Goal: Navigation & Orientation: Find specific page/section

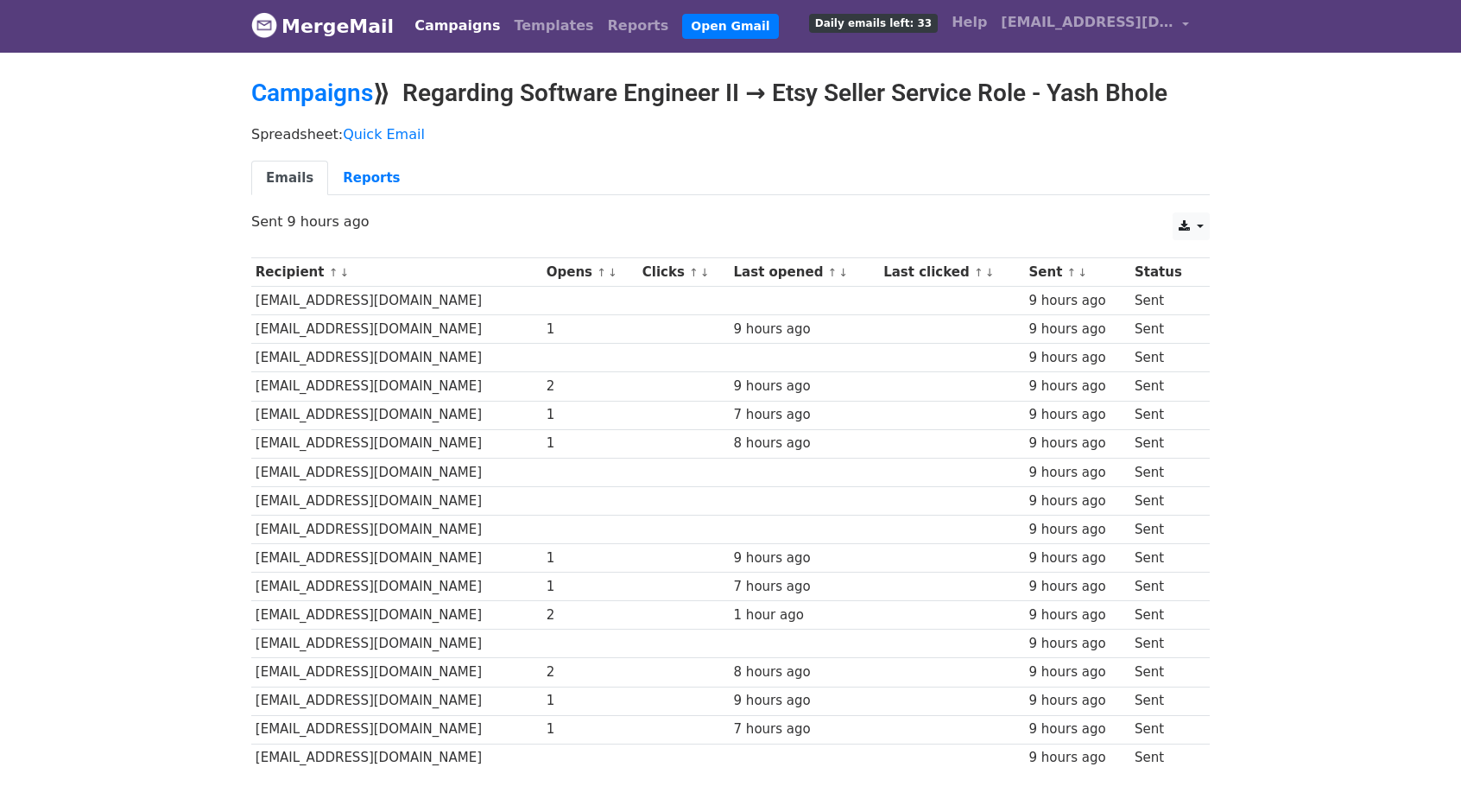
scroll to position [114, 0]
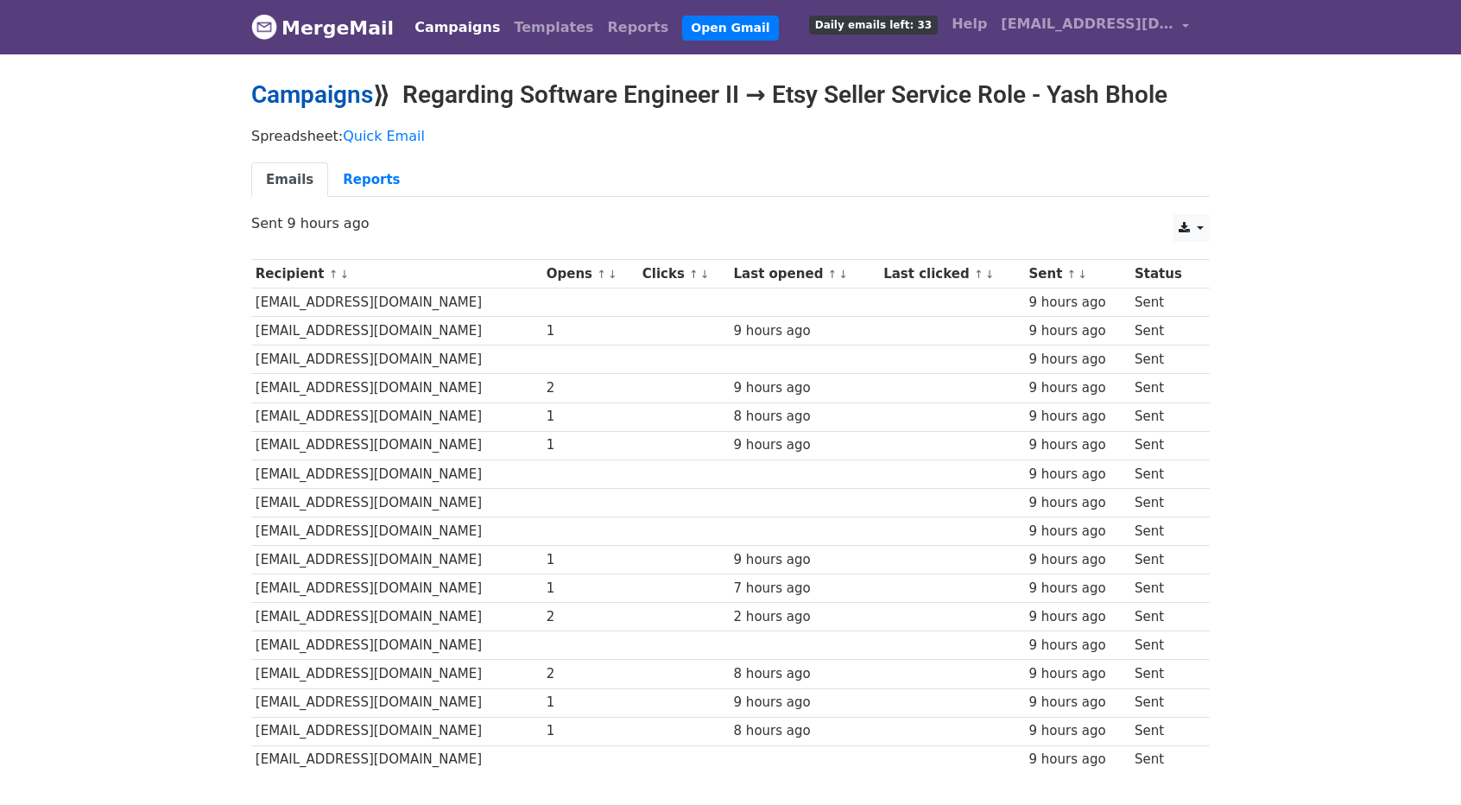
click at [313, 104] on link "Campaigns" at bounding box center [312, 94] width 122 height 28
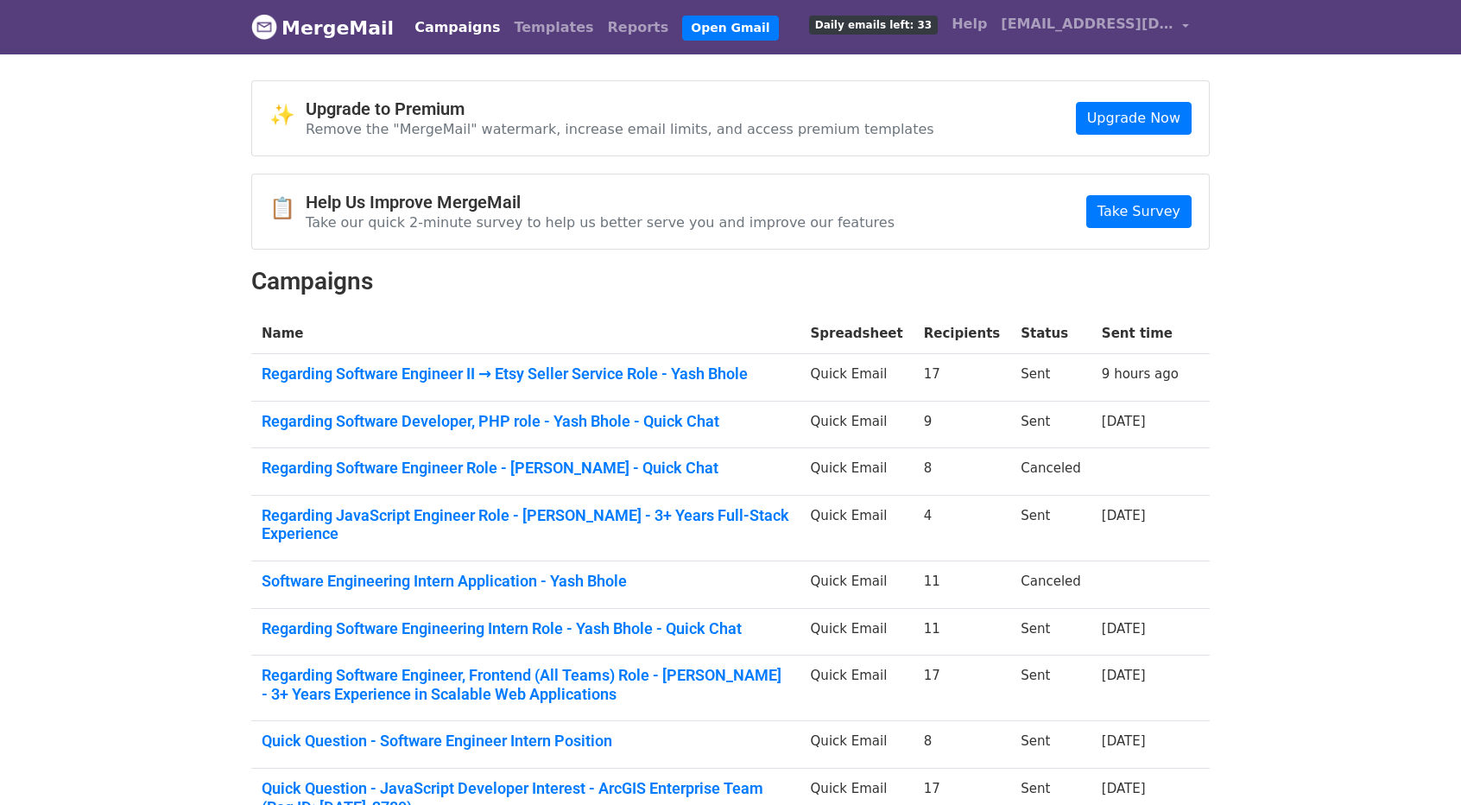
scroll to position [237, 0]
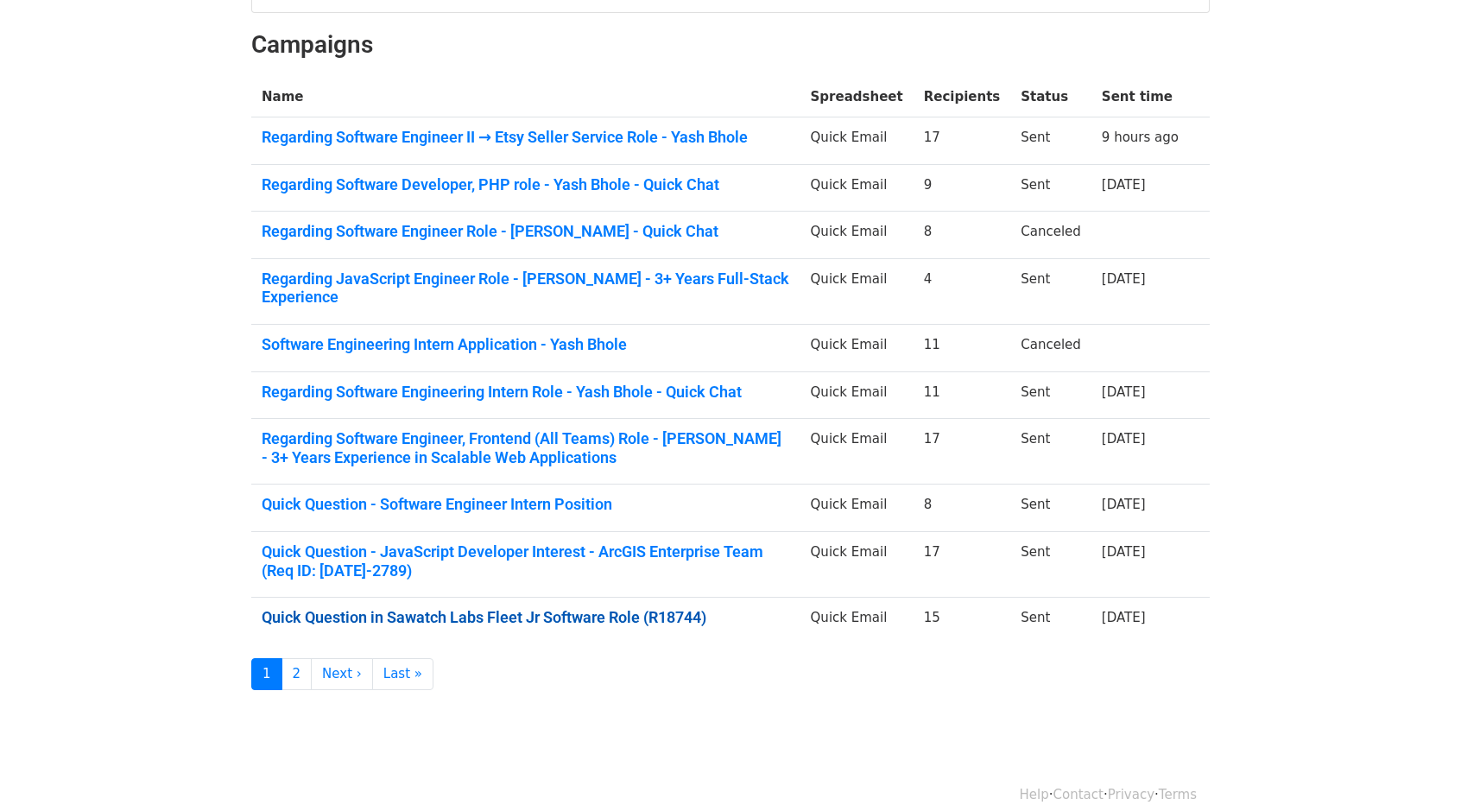
click at [459, 608] on link "Quick Question in Sawatch Labs Fleet Jr Software Role (R18744)" at bounding box center [526, 617] width 528 height 19
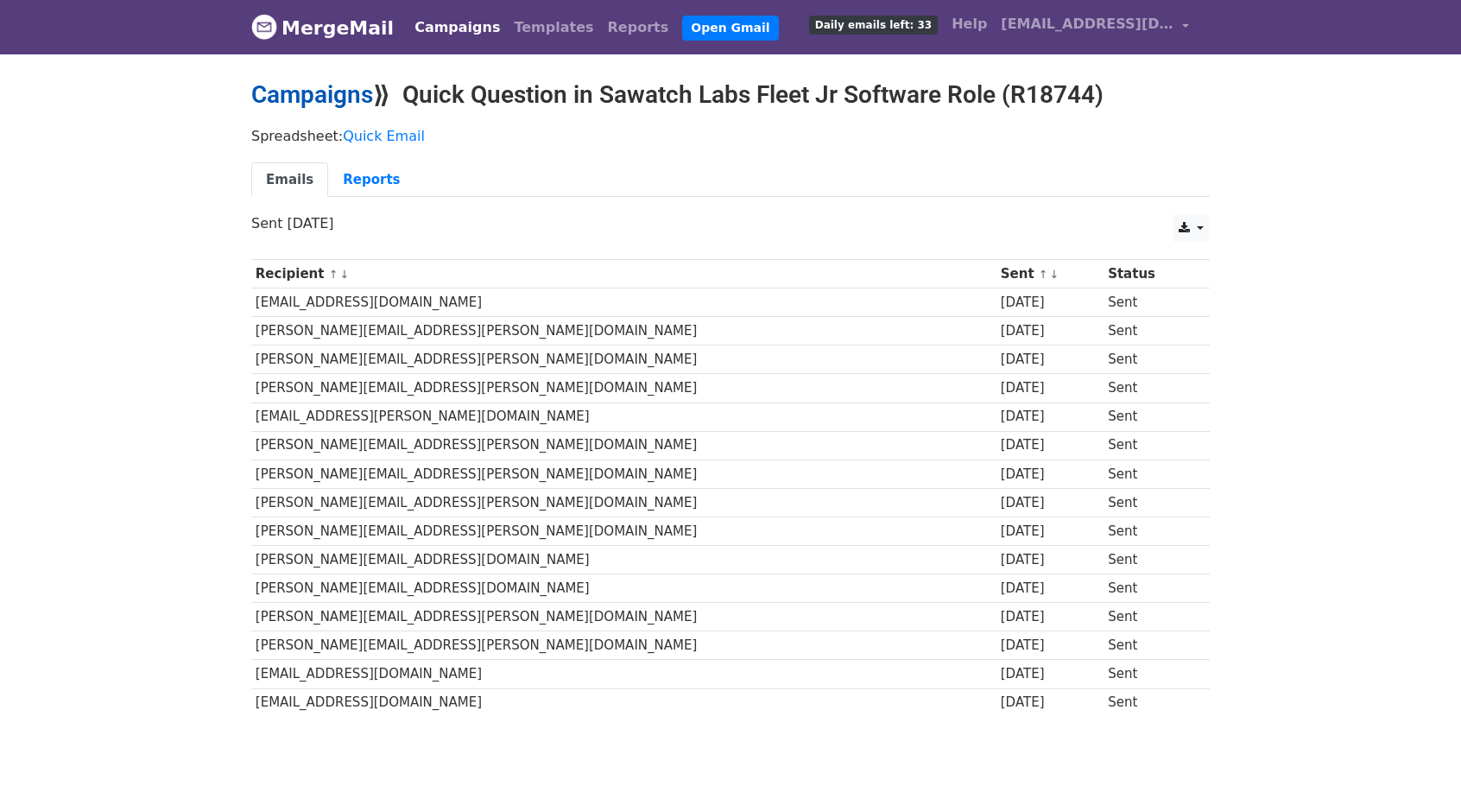
click at [285, 103] on link "Campaigns" at bounding box center [312, 94] width 122 height 28
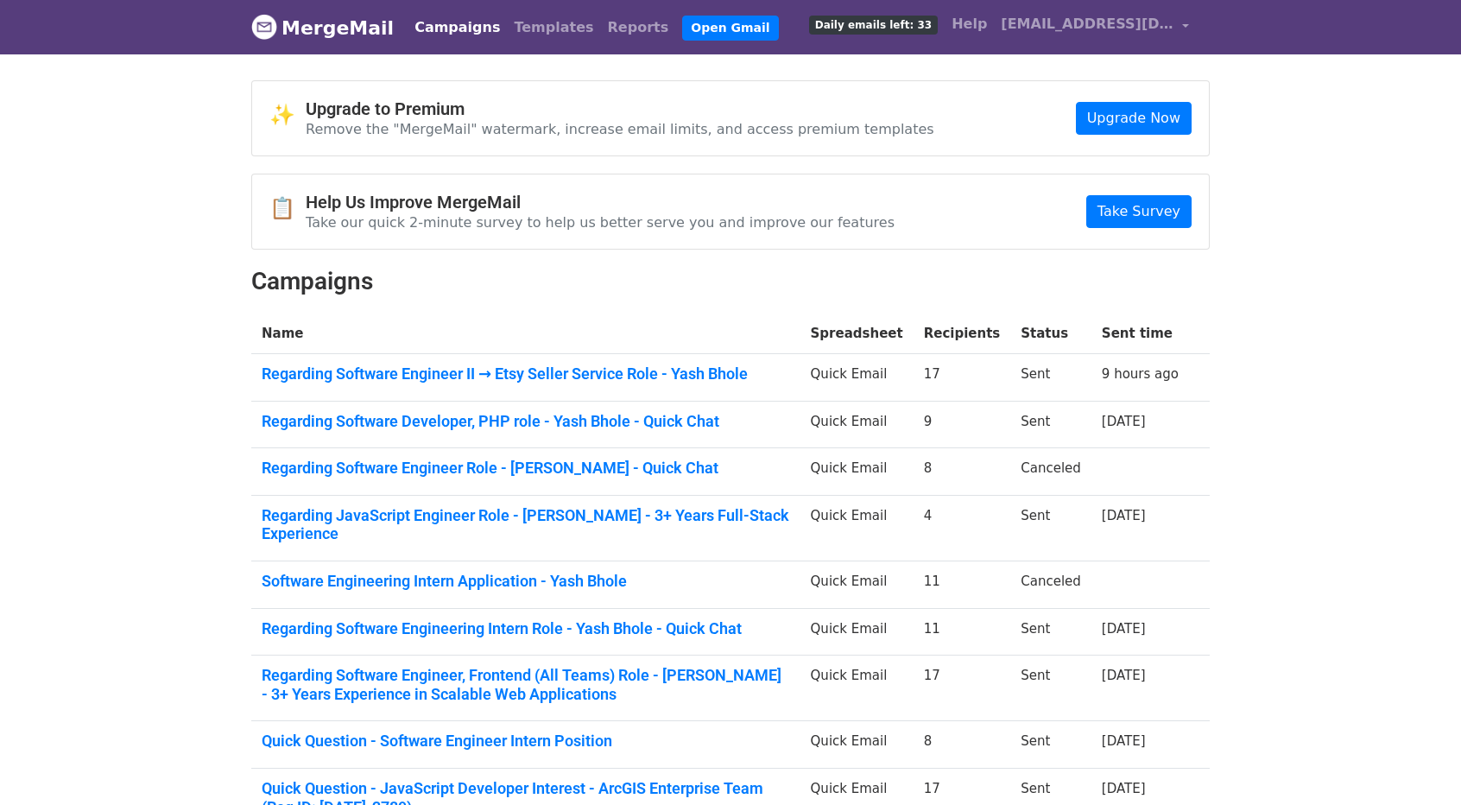
scroll to position [237, 0]
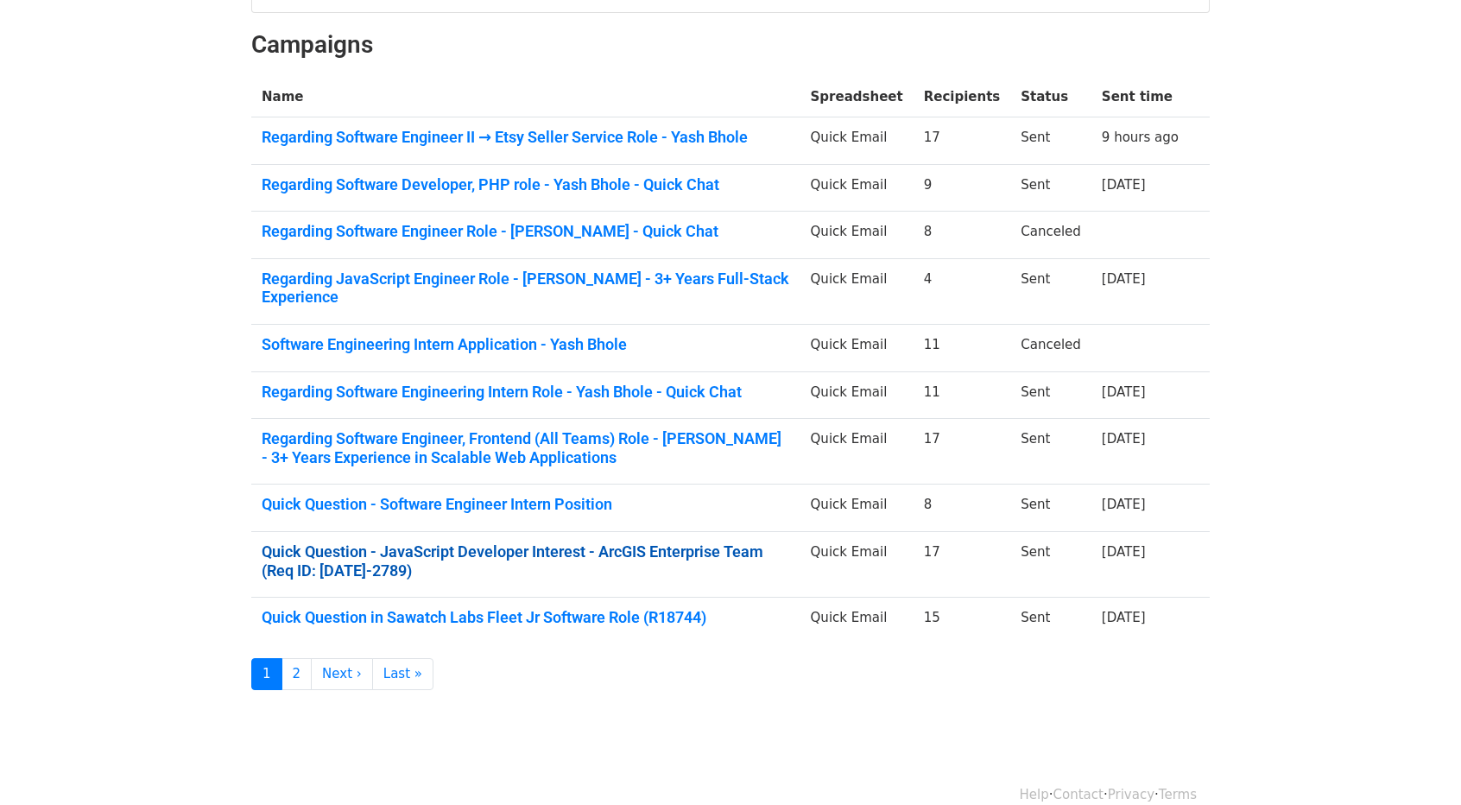
click at [507, 542] on link "Quick Question - JavaScript Developer Interest - ArcGIS Enterprise Team (Req ID…" at bounding box center [526, 560] width 528 height 37
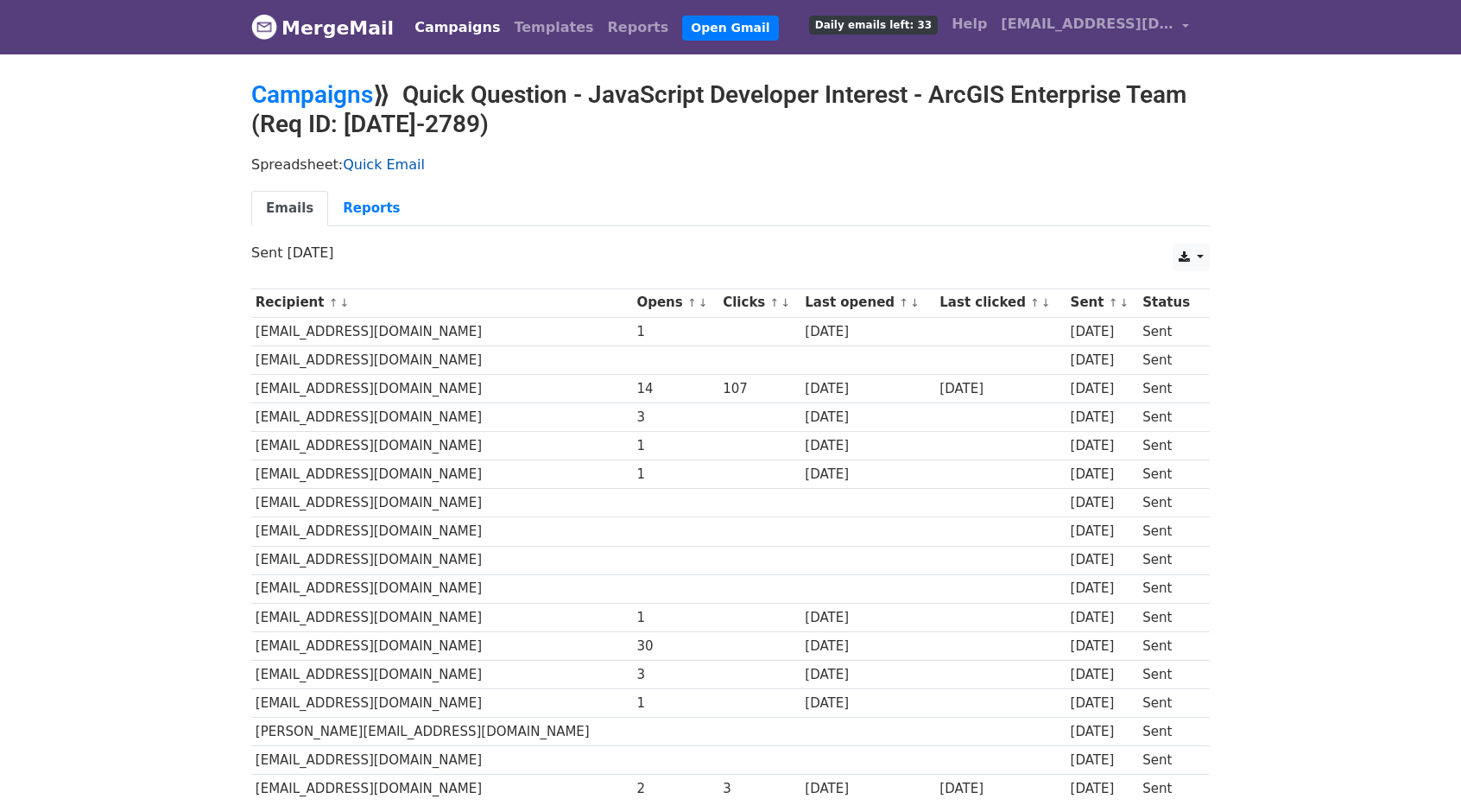
click at [377, 163] on link "Quick Email" at bounding box center [384, 164] width 82 height 16
click at [365, 161] on link "Quick Email" at bounding box center [384, 164] width 82 height 16
click at [352, 226] on div "Emails Reports" at bounding box center [730, 213] width 984 height 44
click at [340, 211] on link "Reports" at bounding box center [371, 208] width 86 height 35
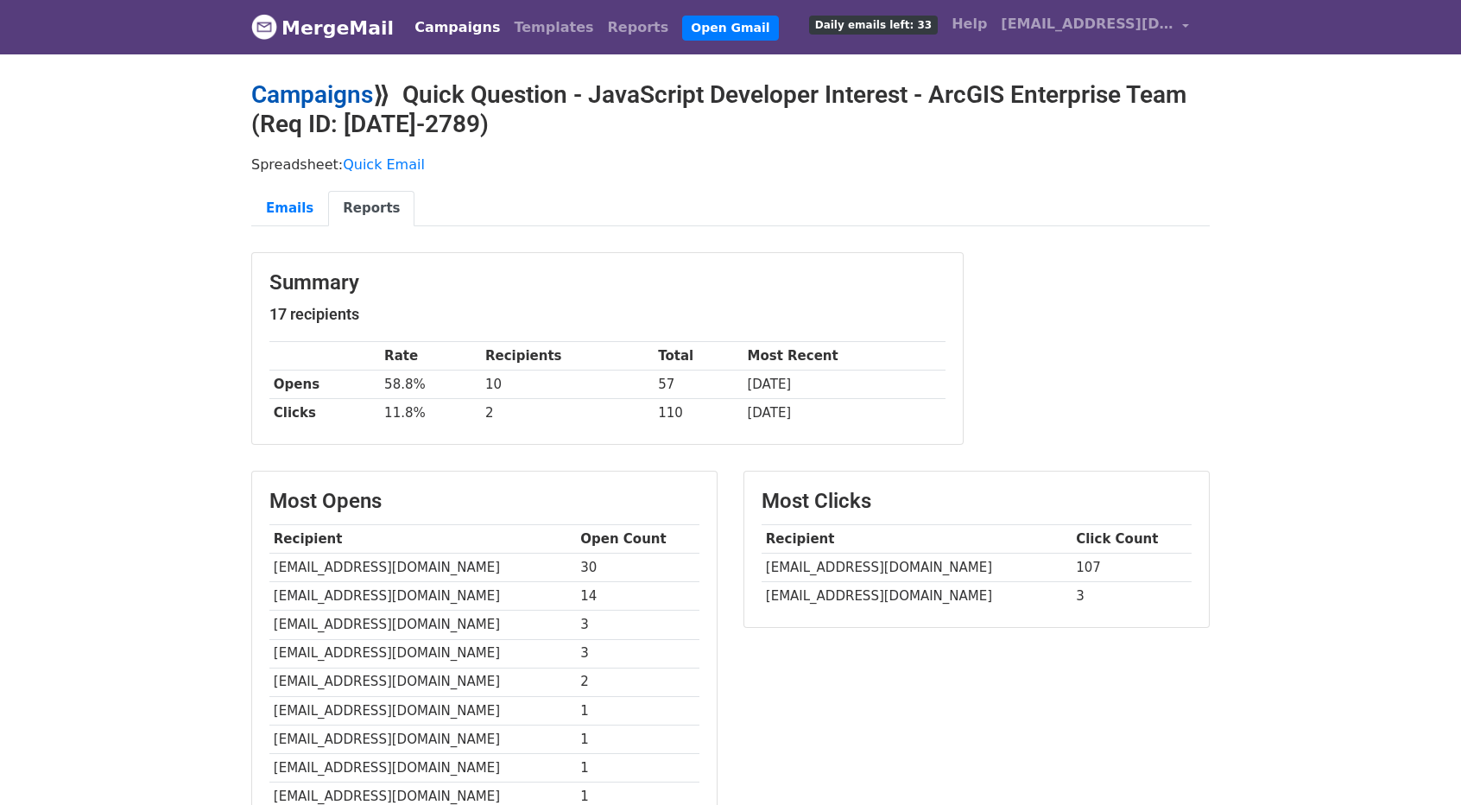
click at [335, 87] on link "Campaigns" at bounding box center [312, 94] width 122 height 28
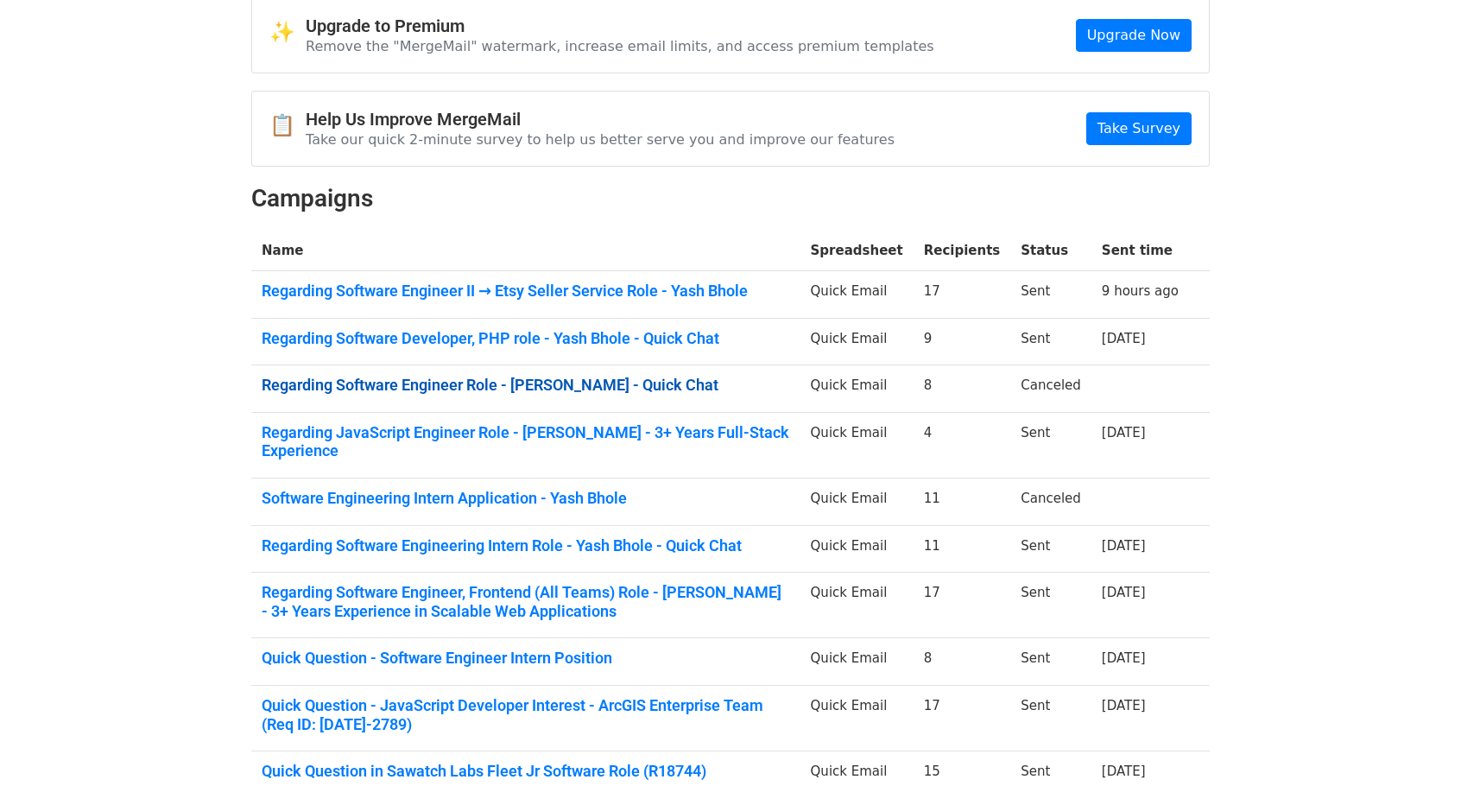
scroll to position [88, 0]
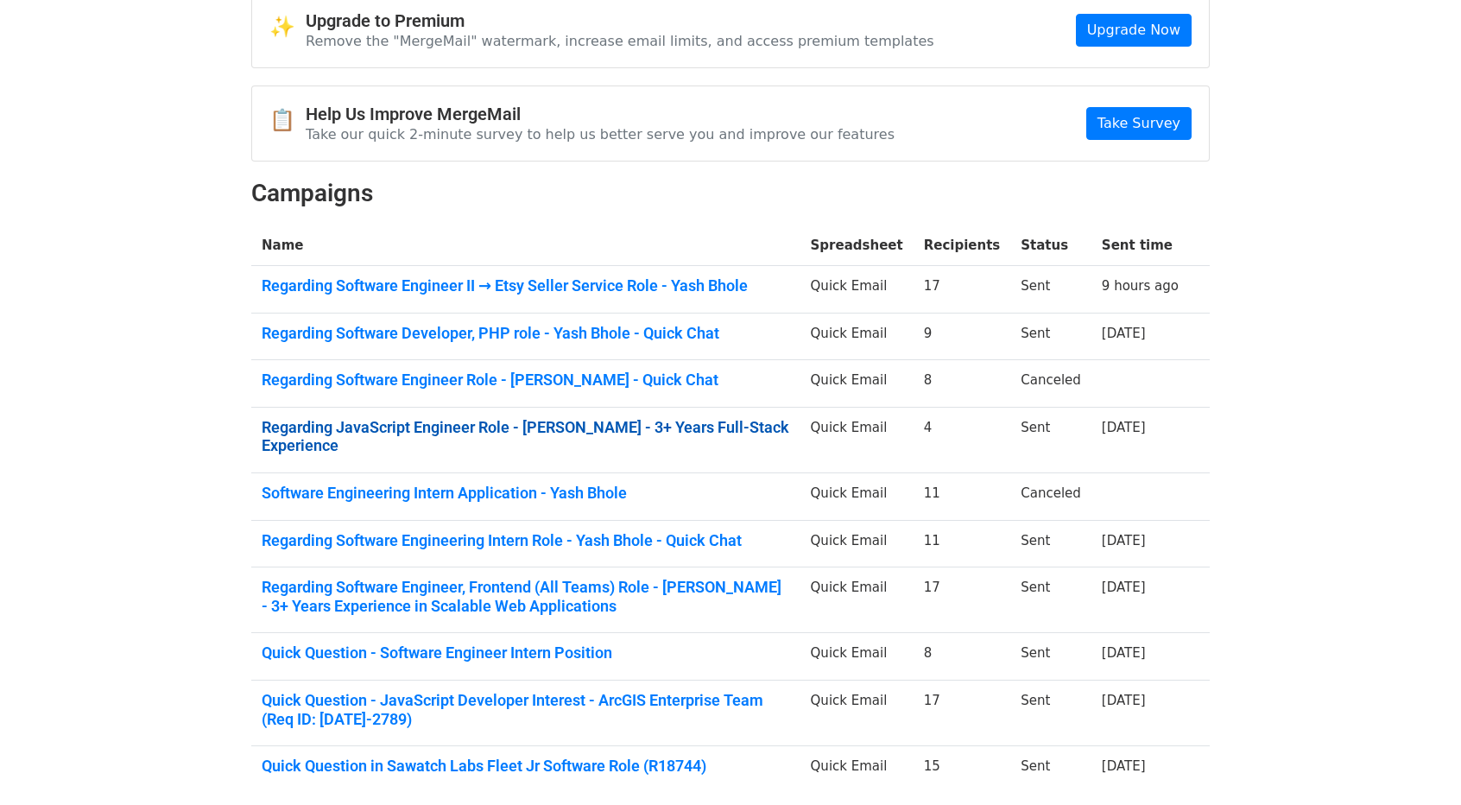
click at [407, 421] on link "Regarding JavaScript Engineer Role - Yash Bhole - 3+ Years Full-Stack Experience" at bounding box center [526, 436] width 528 height 37
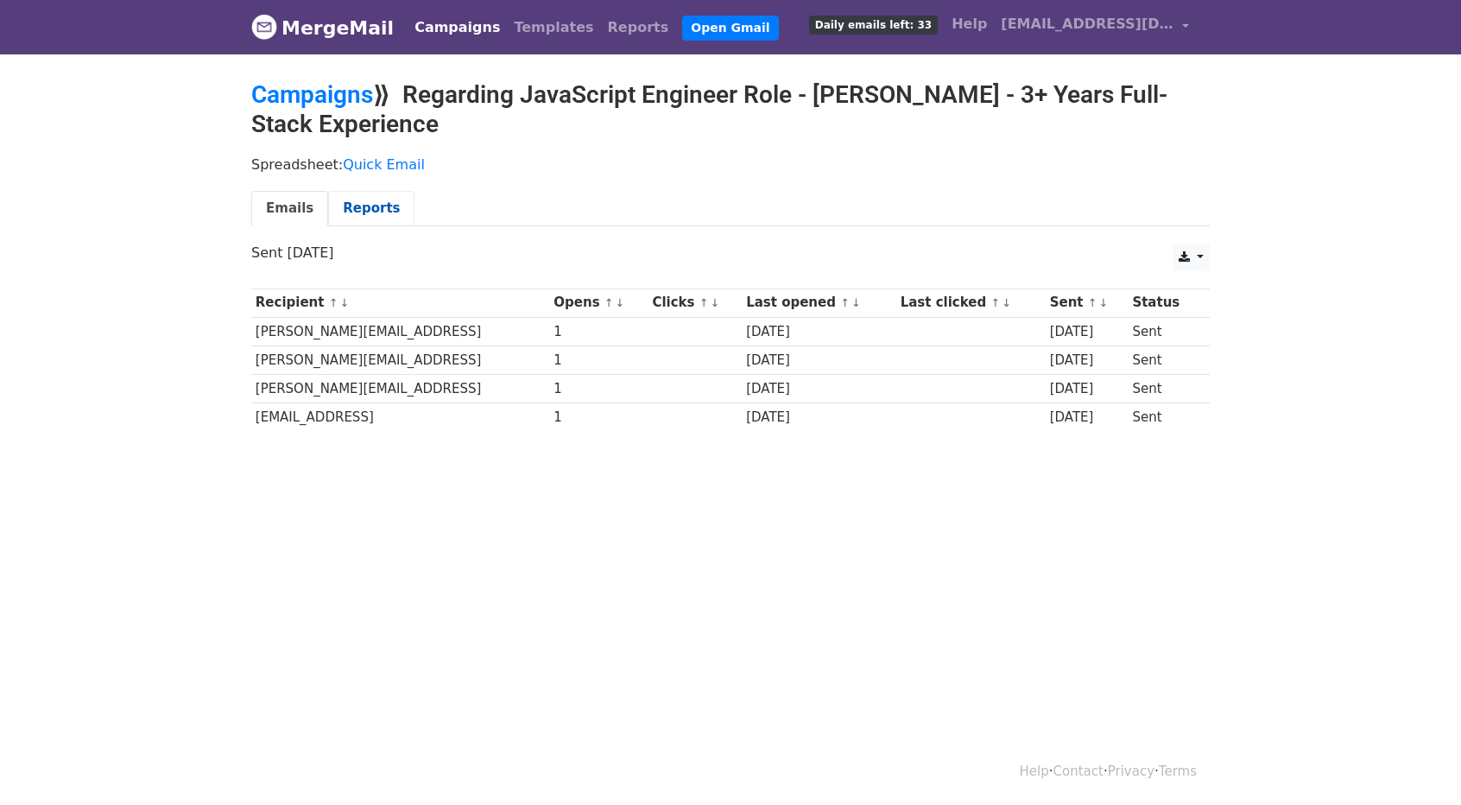
click at [363, 199] on link "Reports" at bounding box center [371, 208] width 86 height 35
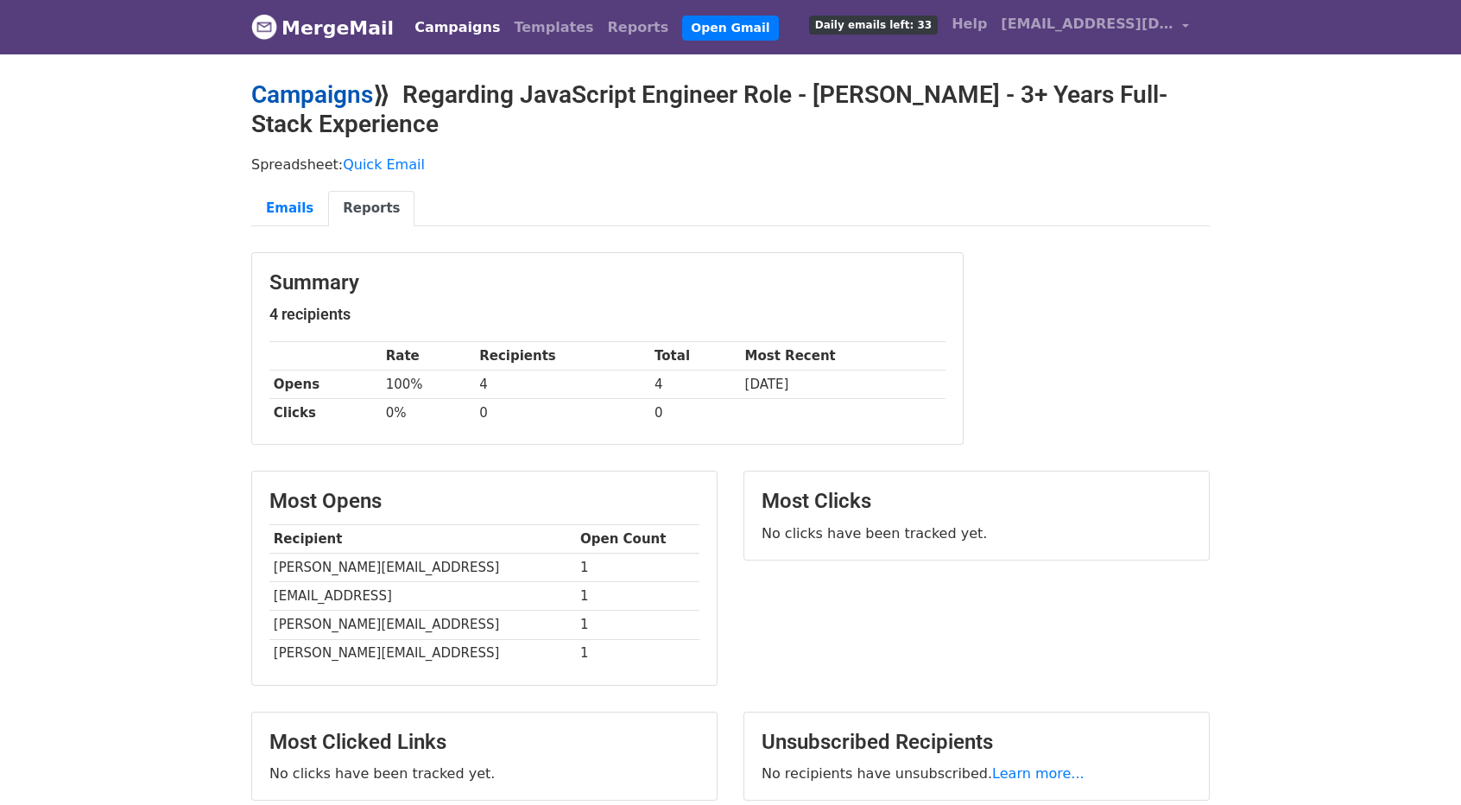
click at [299, 97] on link "Campaigns" at bounding box center [312, 94] width 122 height 28
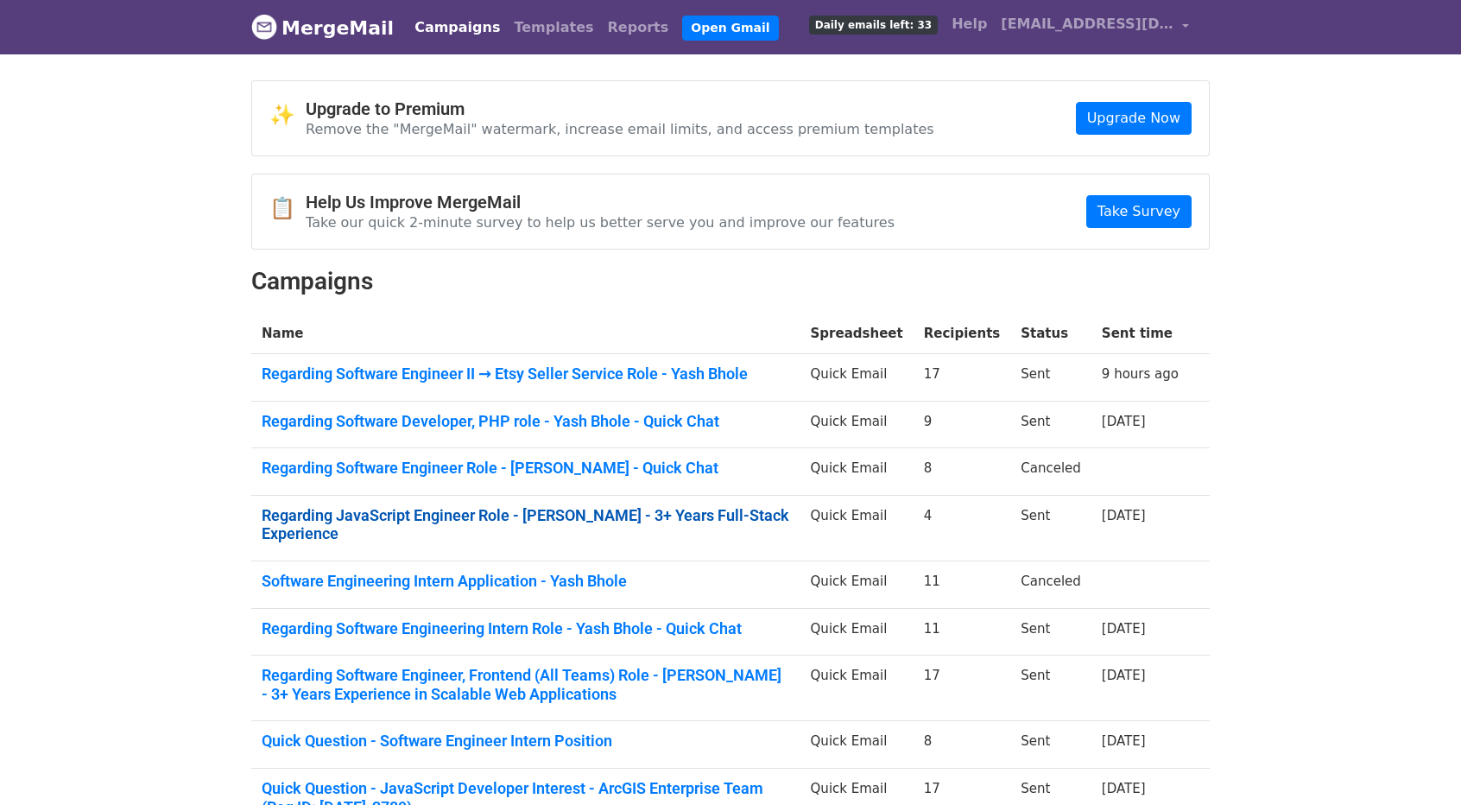
click at [527, 507] on link "Regarding JavaScript Engineer Role - Yash Bhole - 3+ Years Full-Stack Experience" at bounding box center [526, 524] width 528 height 37
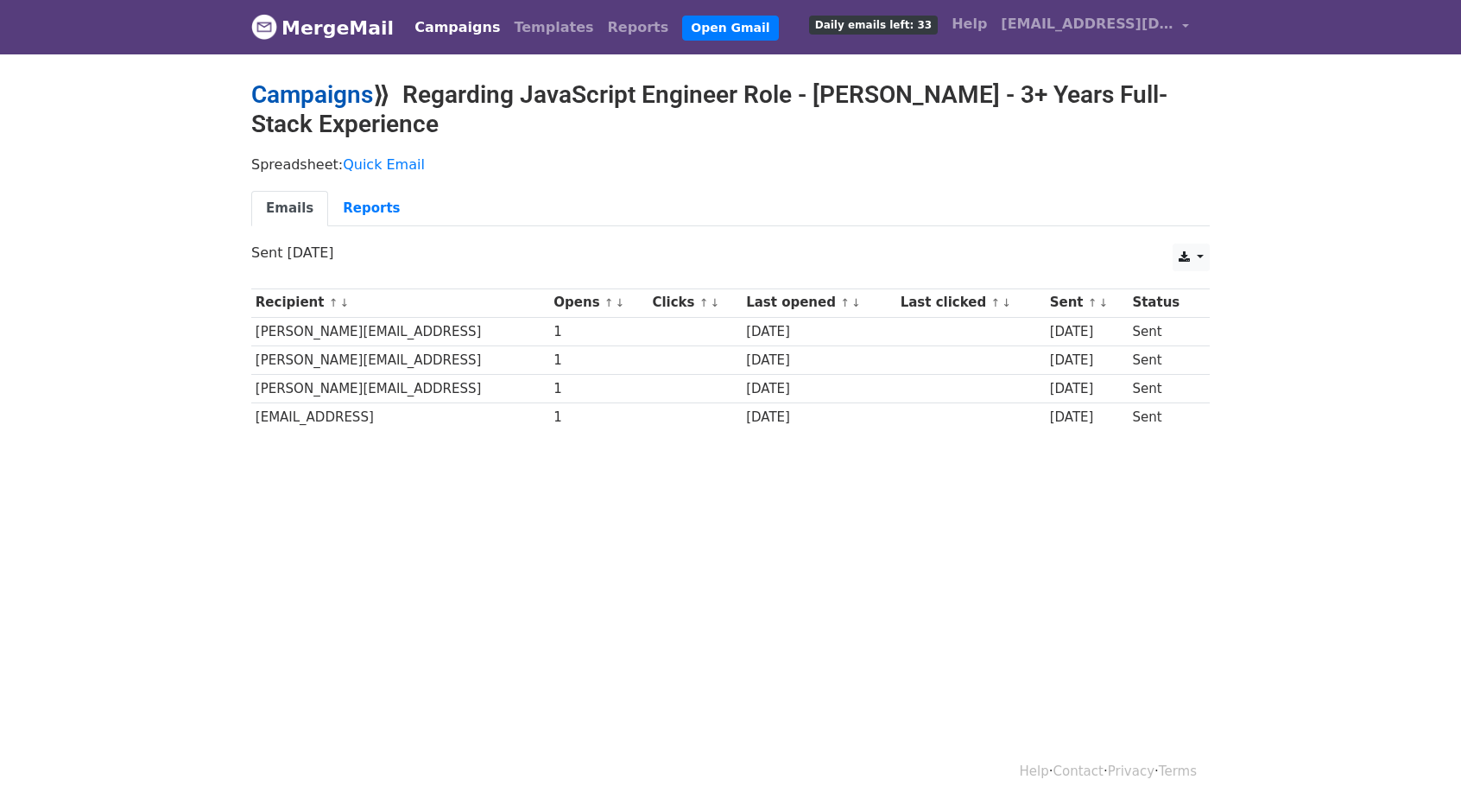
click at [319, 94] on link "Campaigns" at bounding box center [312, 94] width 122 height 28
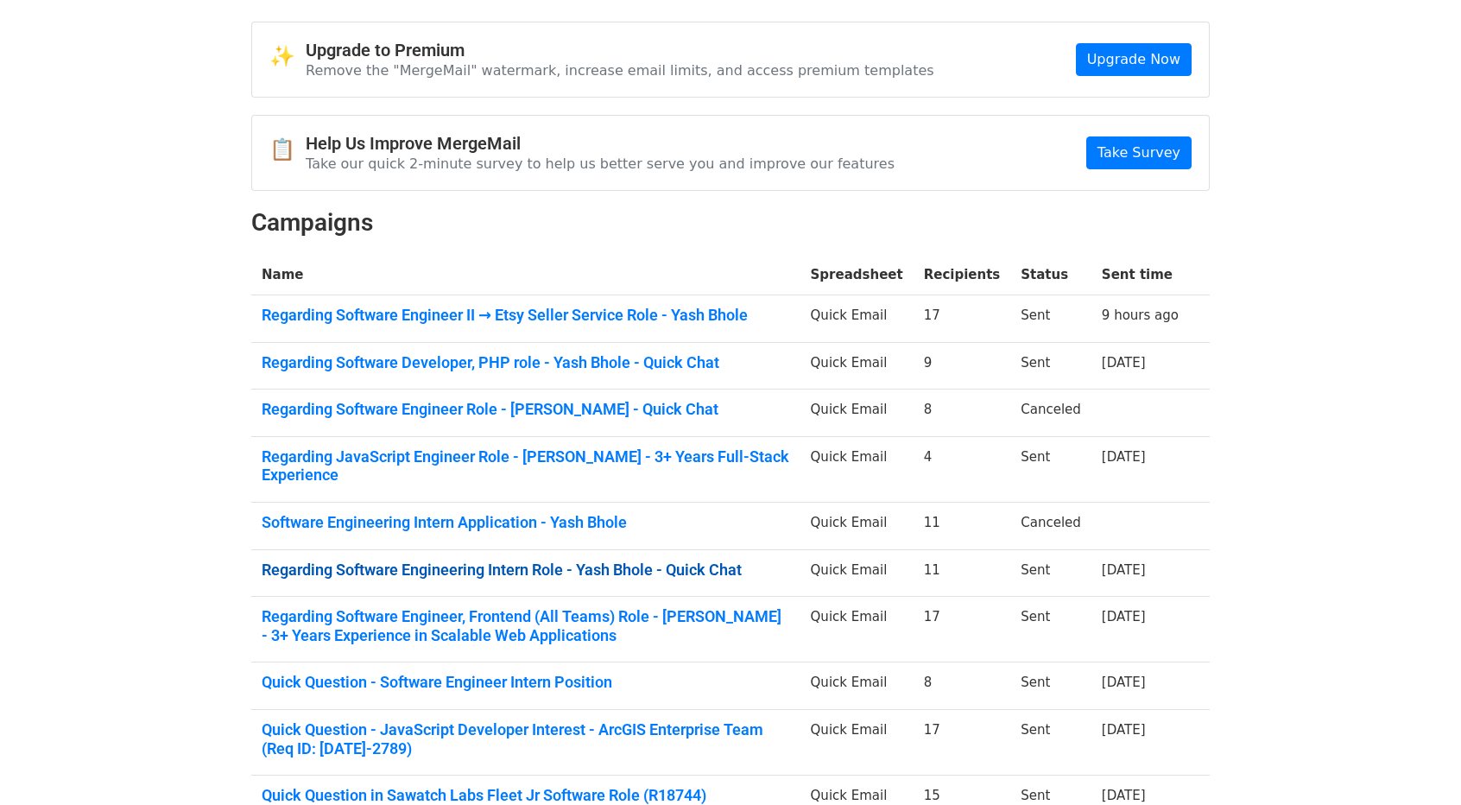
click at [514, 560] on link "Regarding Software Engineering Intern Role - Yash Bhole - Quick Chat" at bounding box center [526, 569] width 528 height 19
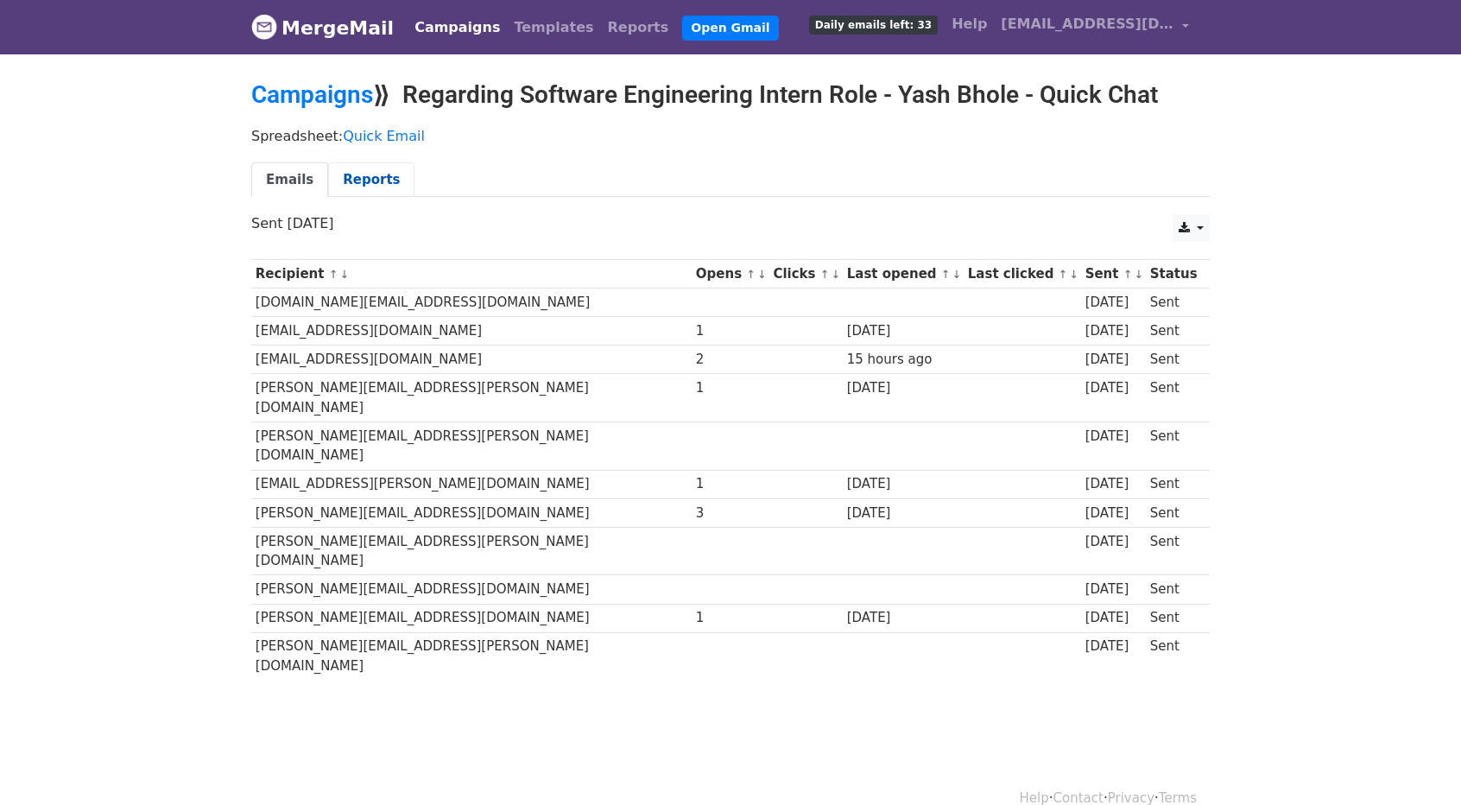
click at [363, 183] on link "Reports" at bounding box center [371, 179] width 86 height 35
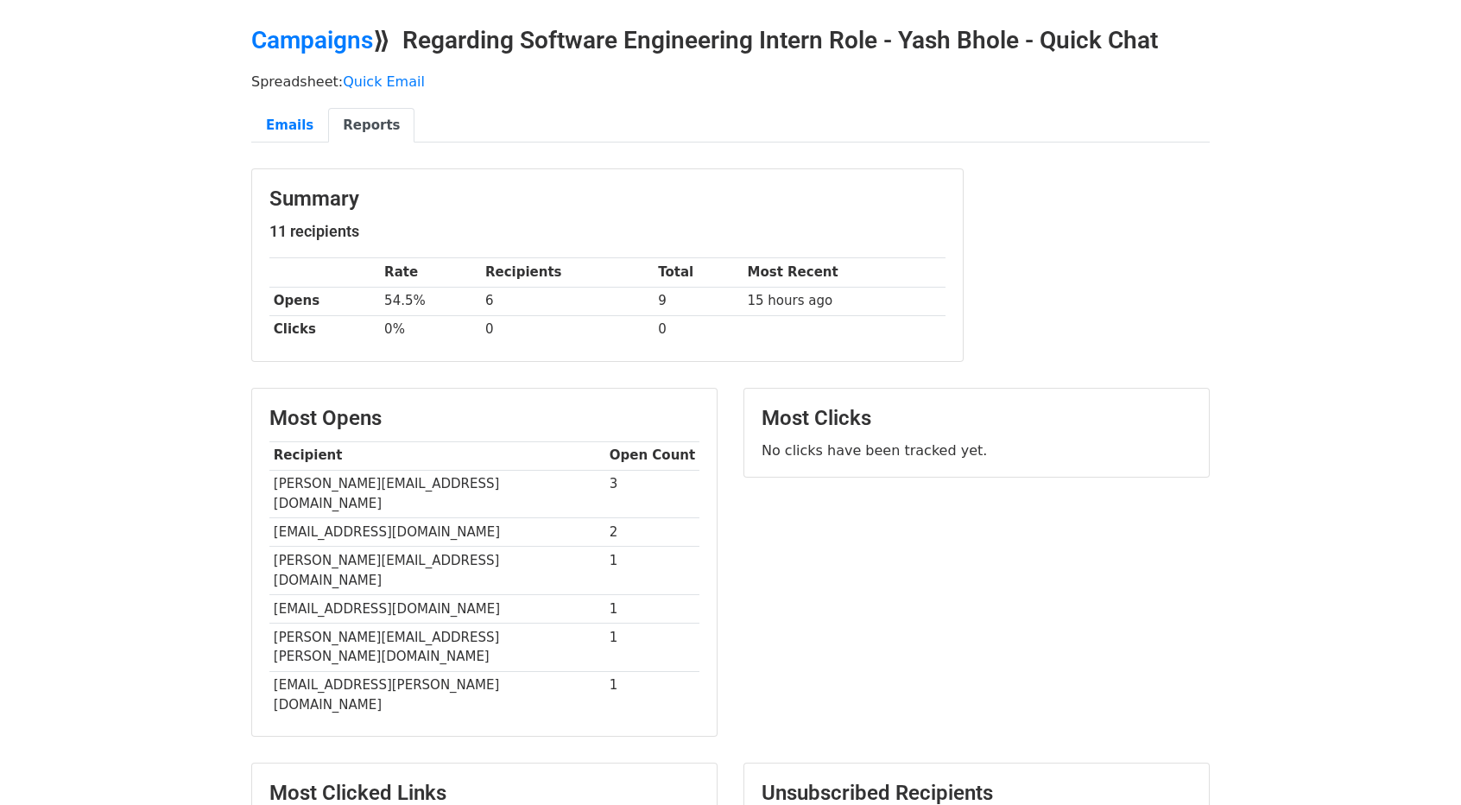
scroll to position [55, 0]
click at [334, 56] on div "Campaigns ⟫ Regarding Software Engineering Intern Role - Yash Bhole - Quick Chat" at bounding box center [730, 44] width 984 height 38
click at [330, 52] on link "Campaigns" at bounding box center [312, 39] width 122 height 28
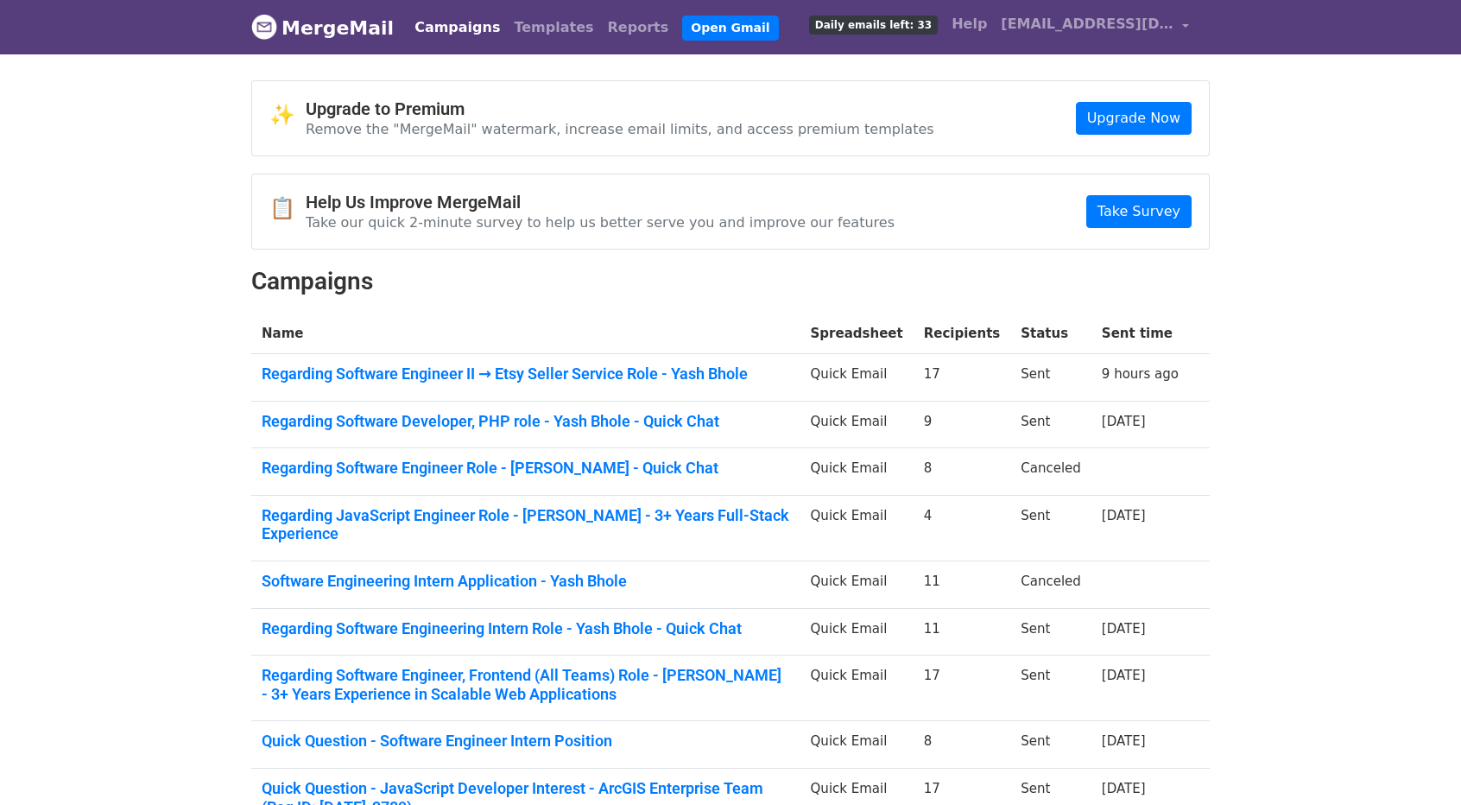
scroll to position [45, 0]
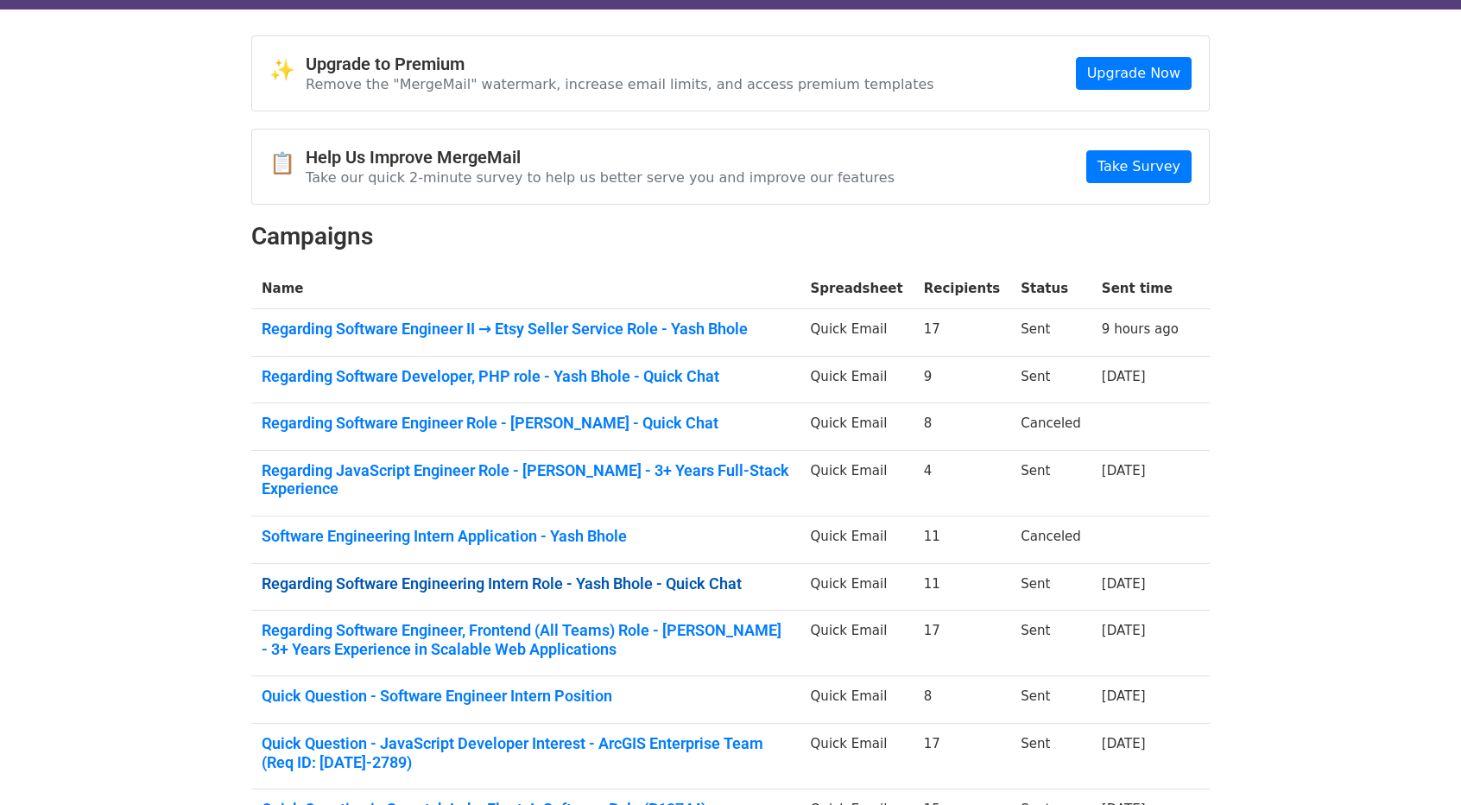
click at [549, 574] on link "Regarding Software Engineering Intern Role - Yash Bhole - Quick Chat" at bounding box center [526, 583] width 528 height 19
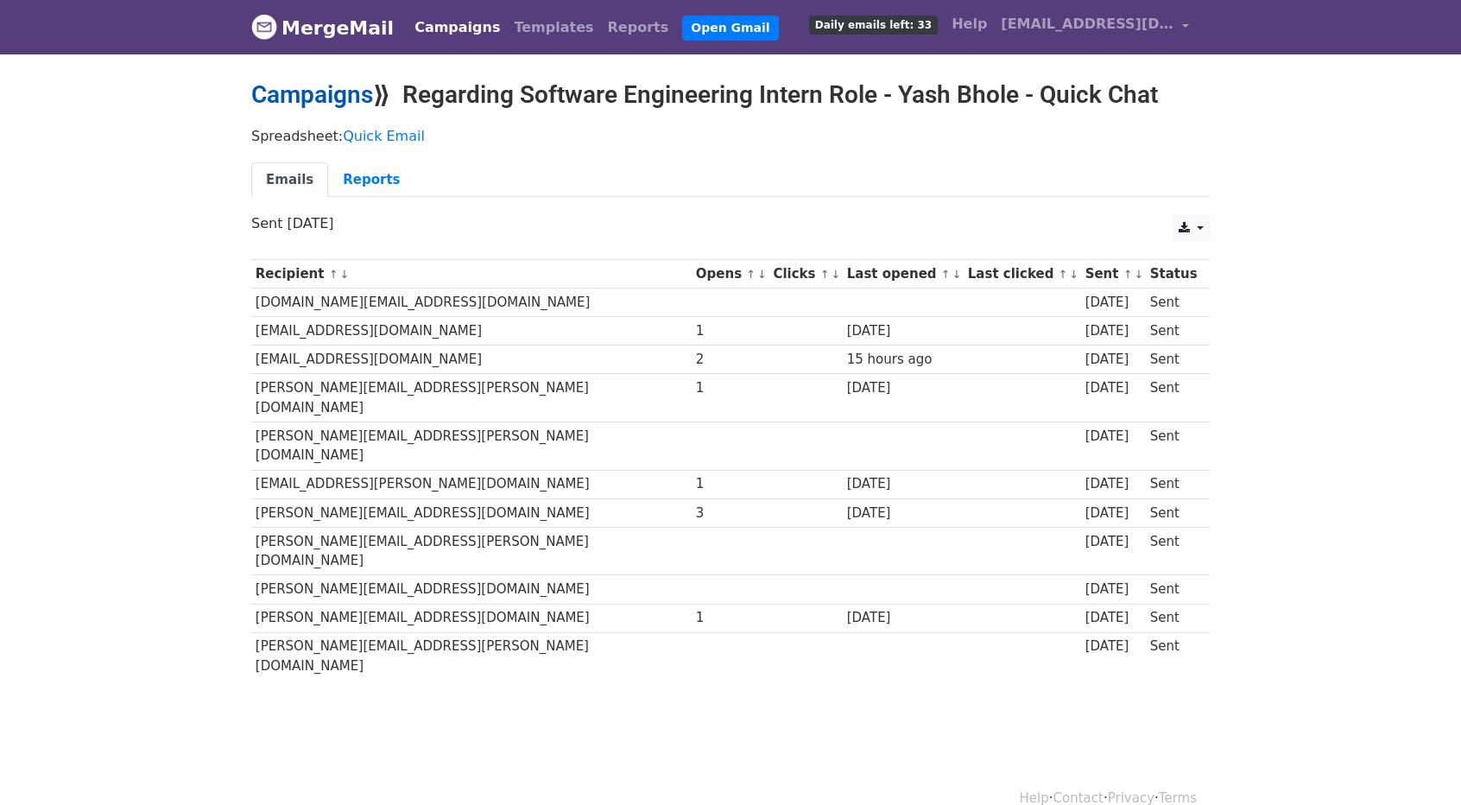
click at [344, 98] on link "Campaigns" at bounding box center [312, 94] width 122 height 28
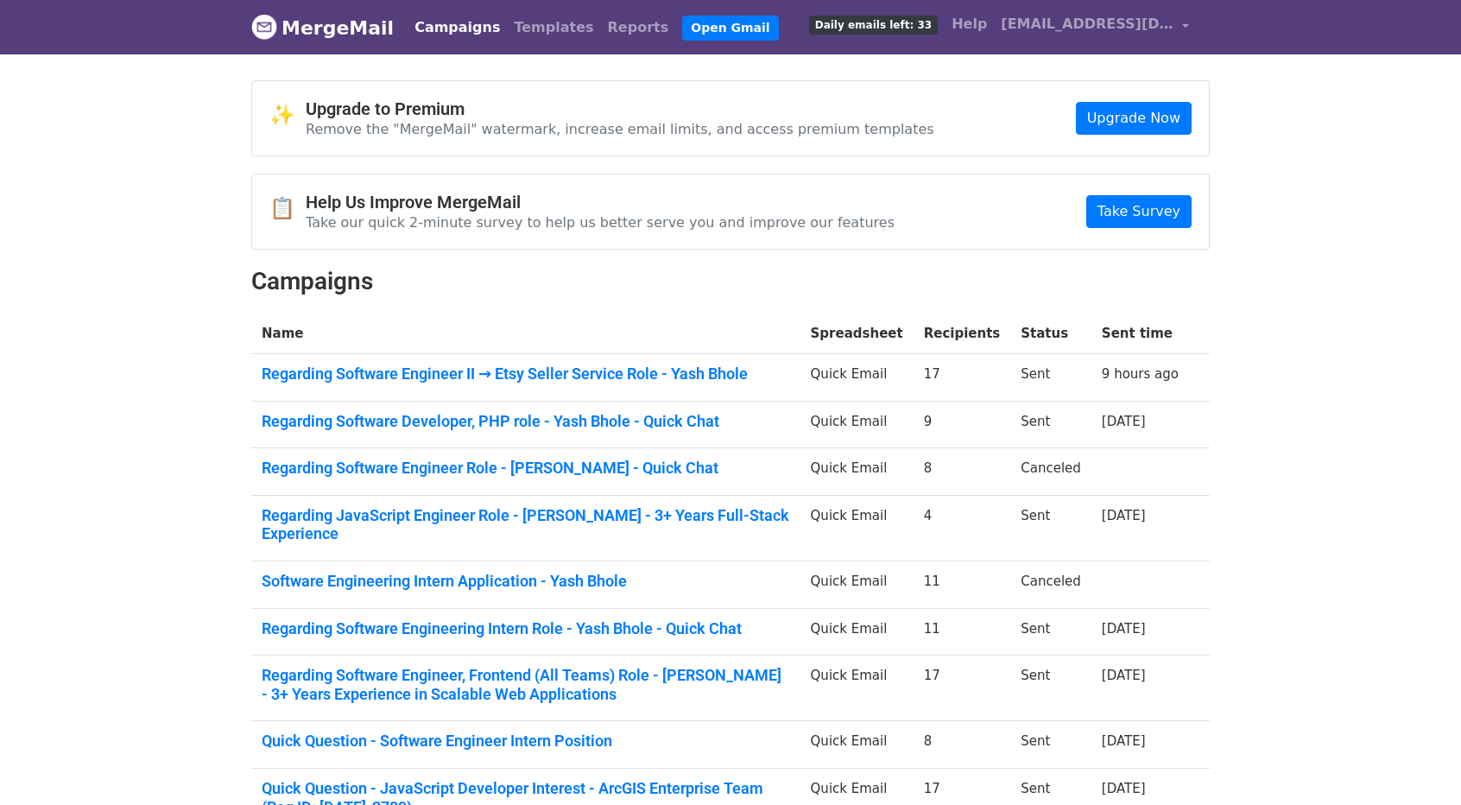
scroll to position [48, 0]
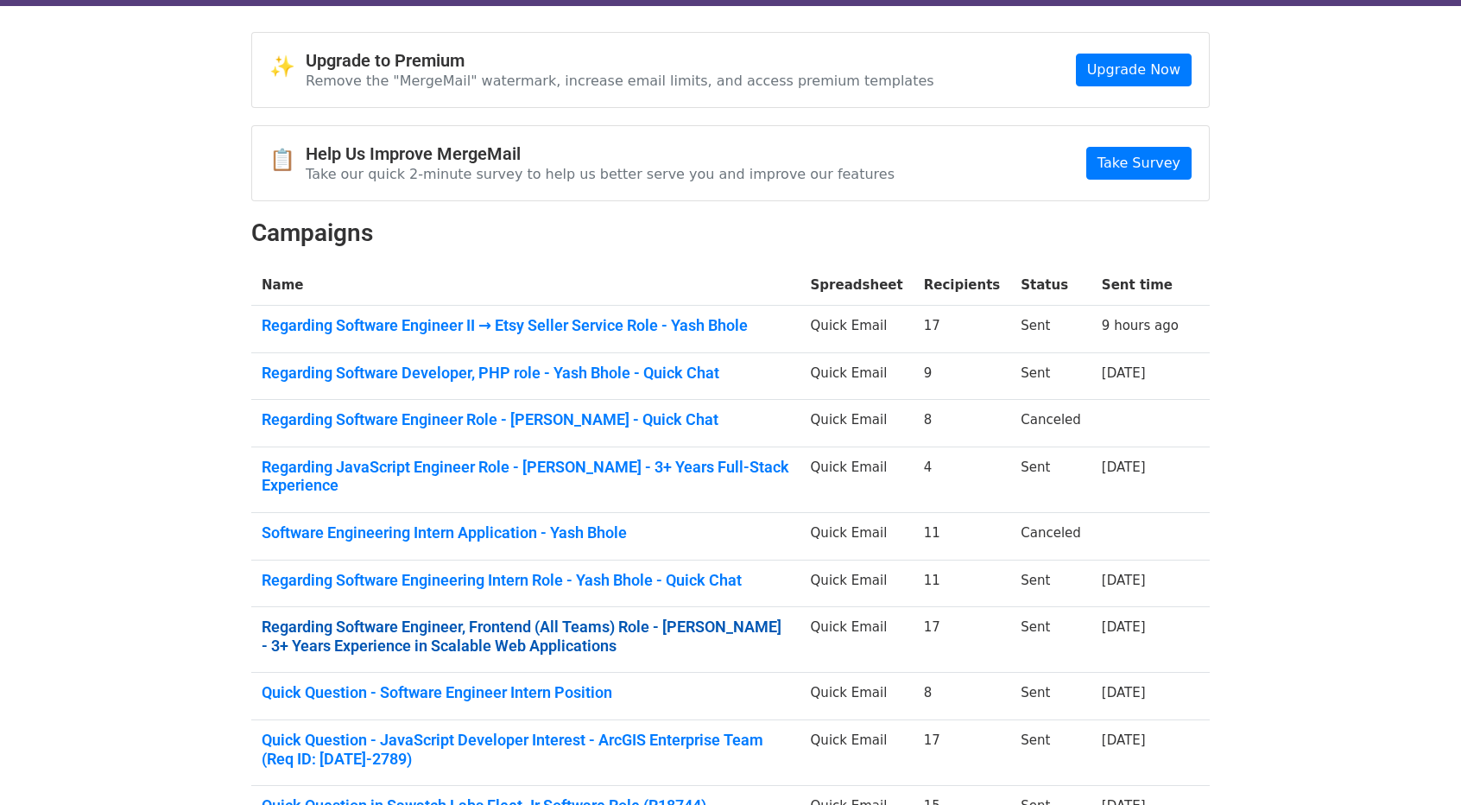
click at [547, 617] on link "Regarding Software Engineer, Frontend (All Teams) Role - Yash Bhole - 3+ Years …" at bounding box center [526, 635] width 528 height 37
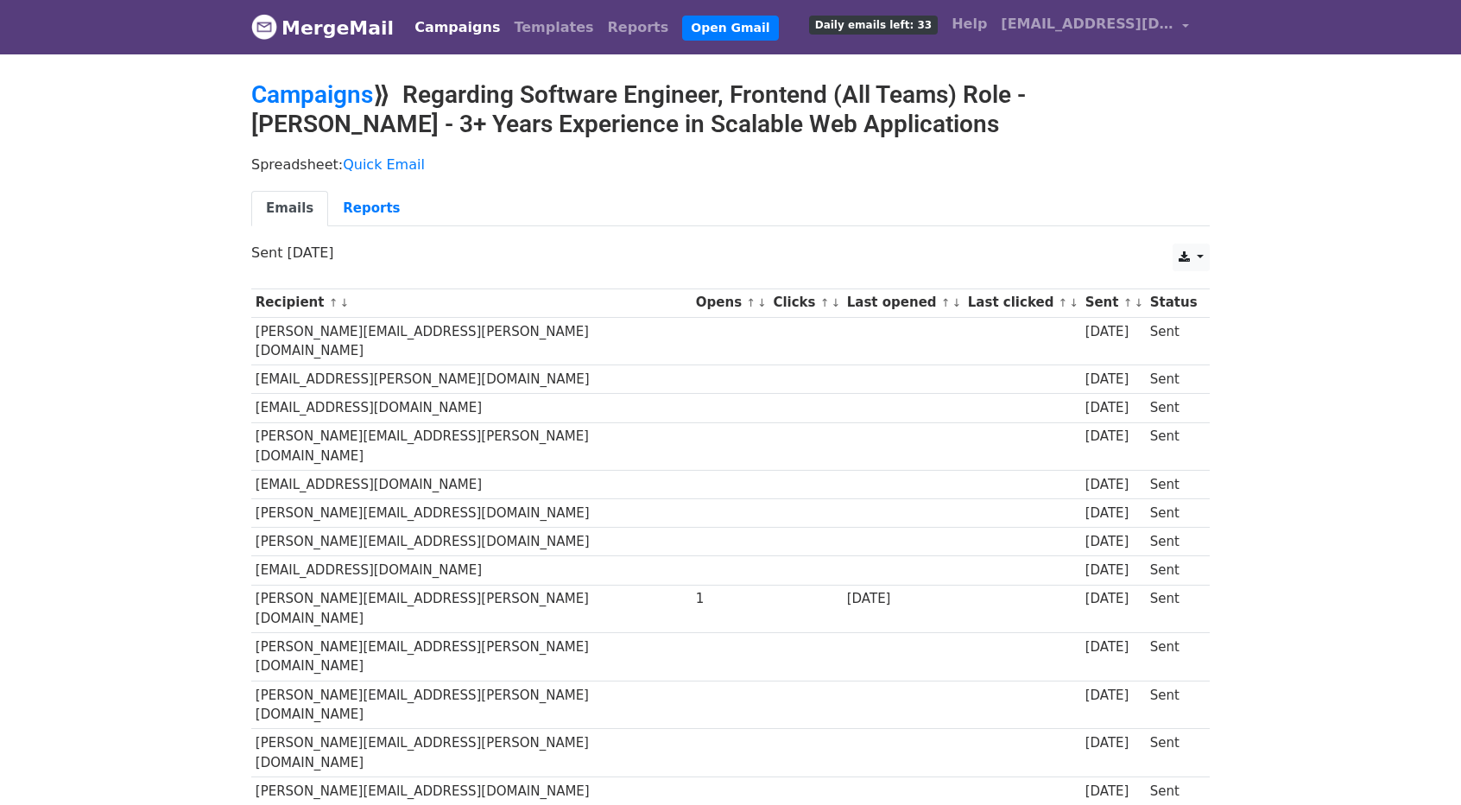
click at [692, 394] on td at bounding box center [731, 408] width 78 height 28
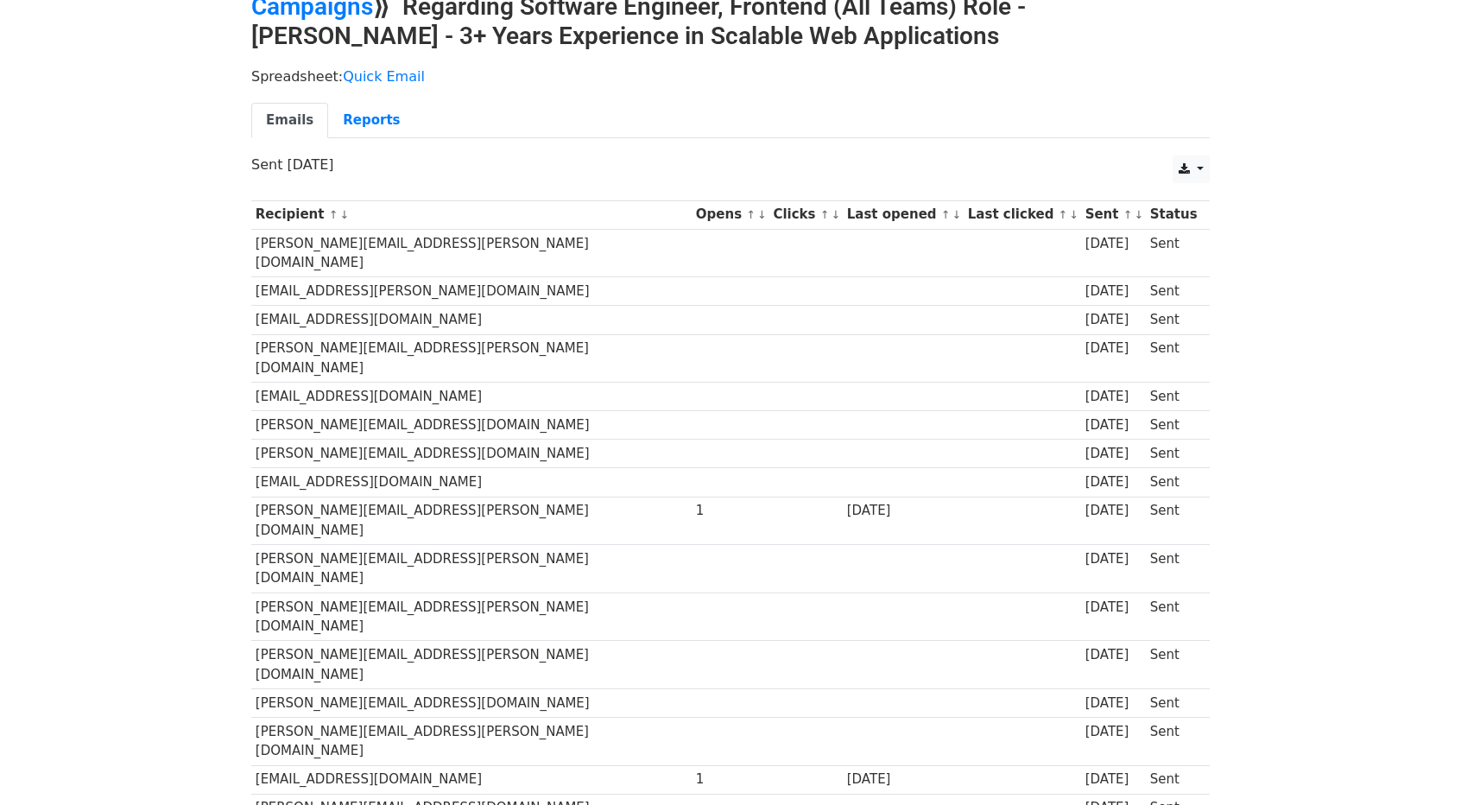
scroll to position [88, 0]
click at [354, 119] on link "Reports" at bounding box center [371, 120] width 86 height 35
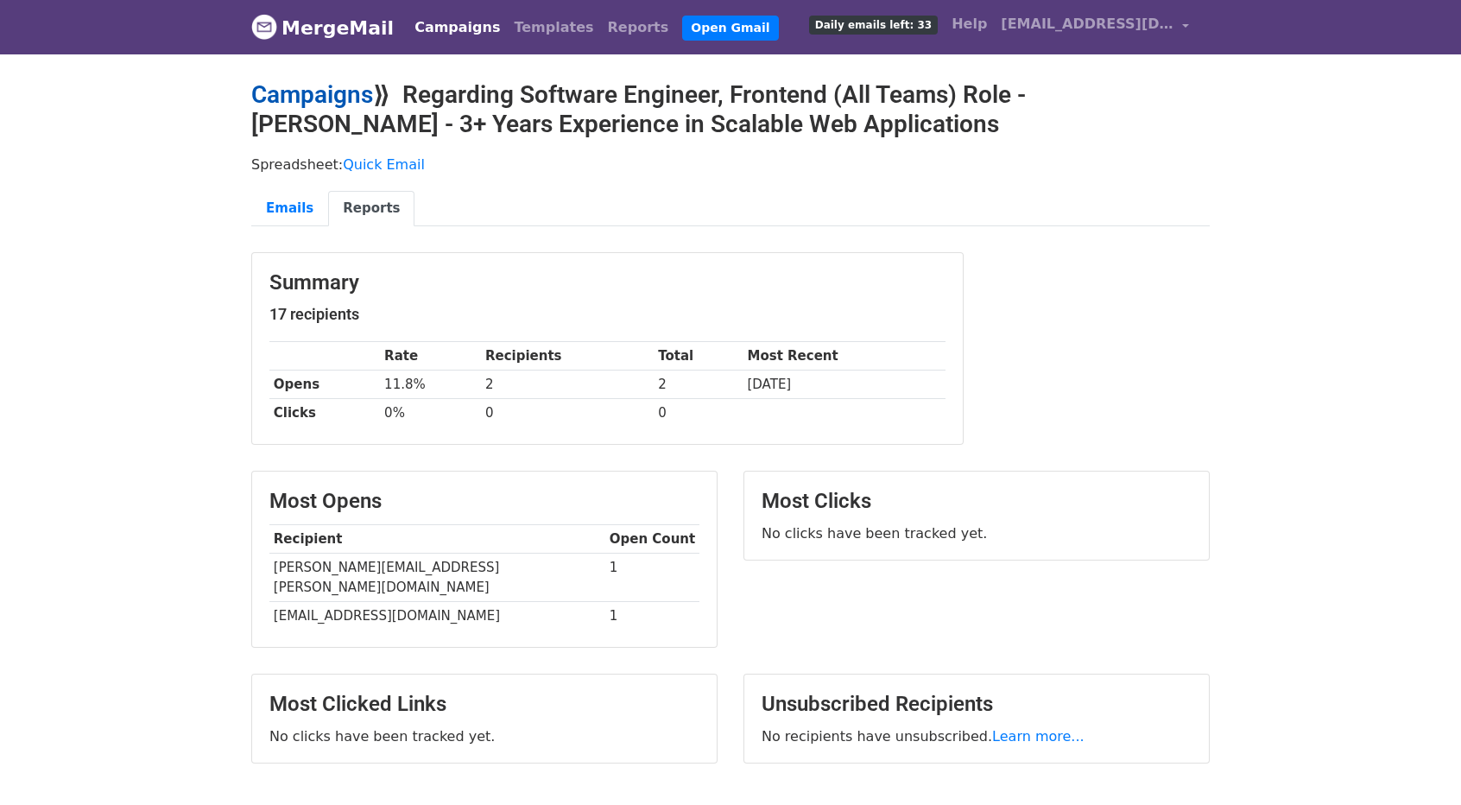
click at [266, 92] on link "Campaigns" at bounding box center [312, 94] width 122 height 28
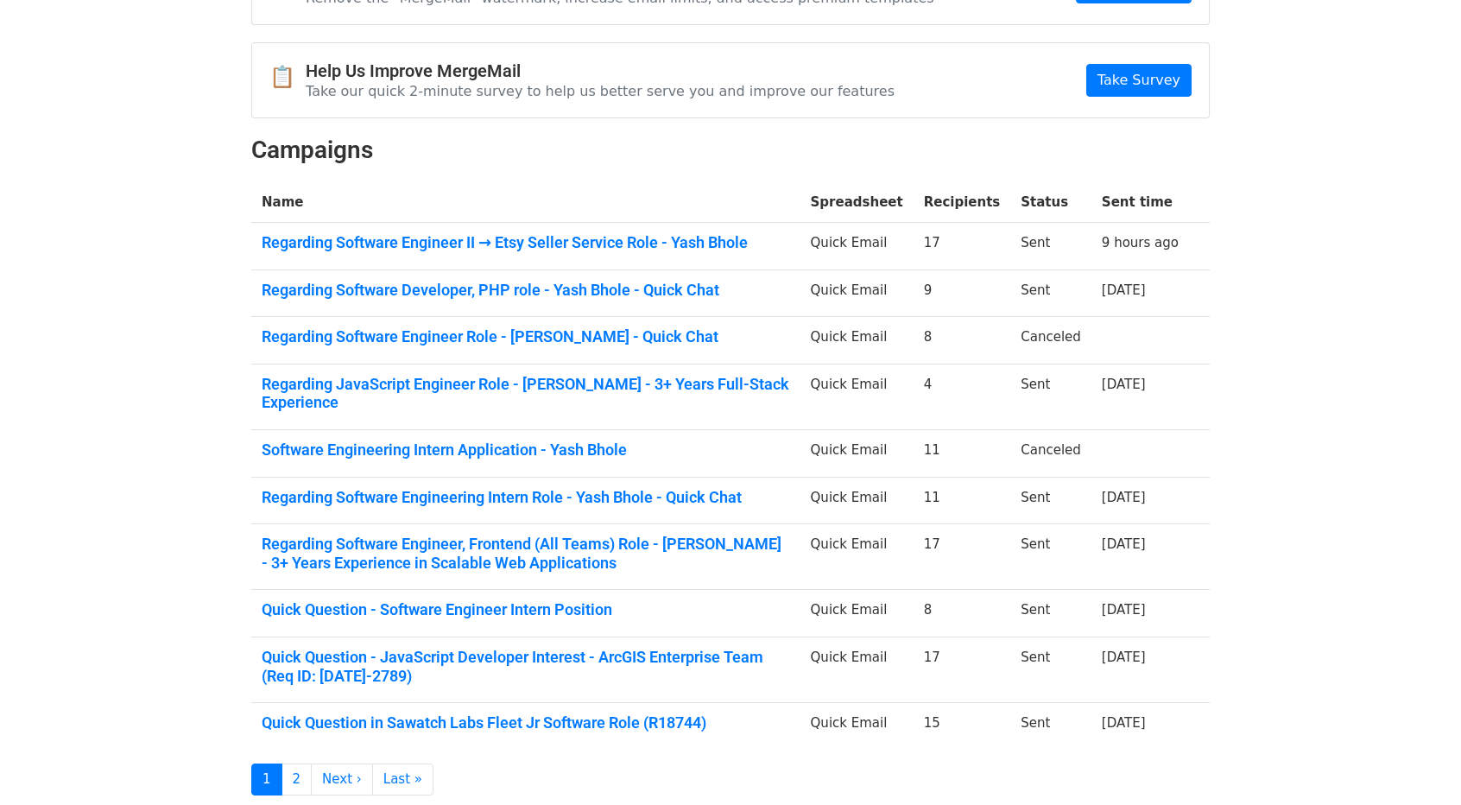
scroll to position [132, 0]
click at [543, 599] on link "Quick Question - Software Engineer Intern Position" at bounding box center [526, 608] width 528 height 19
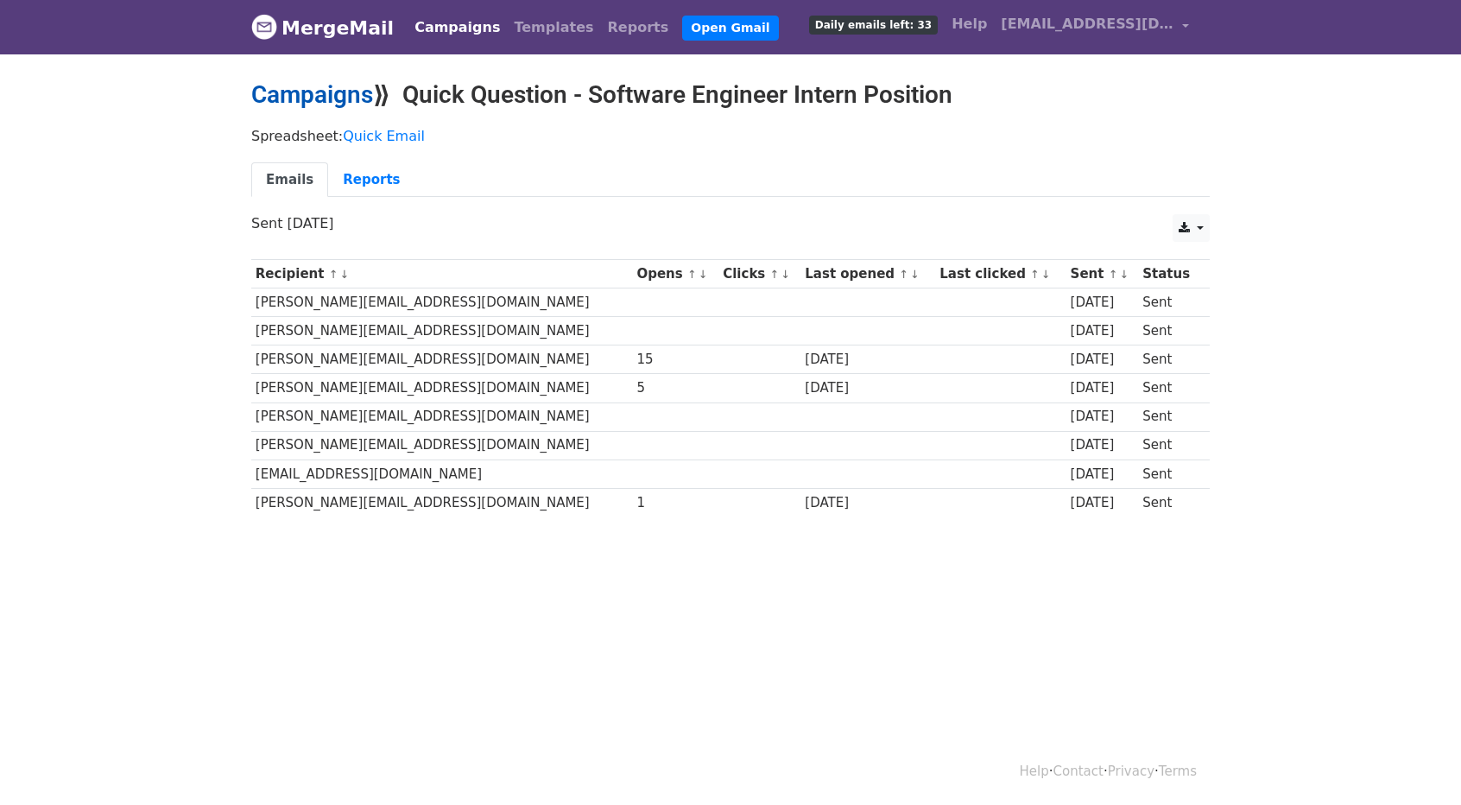
click at [344, 105] on link "Campaigns" at bounding box center [312, 94] width 122 height 28
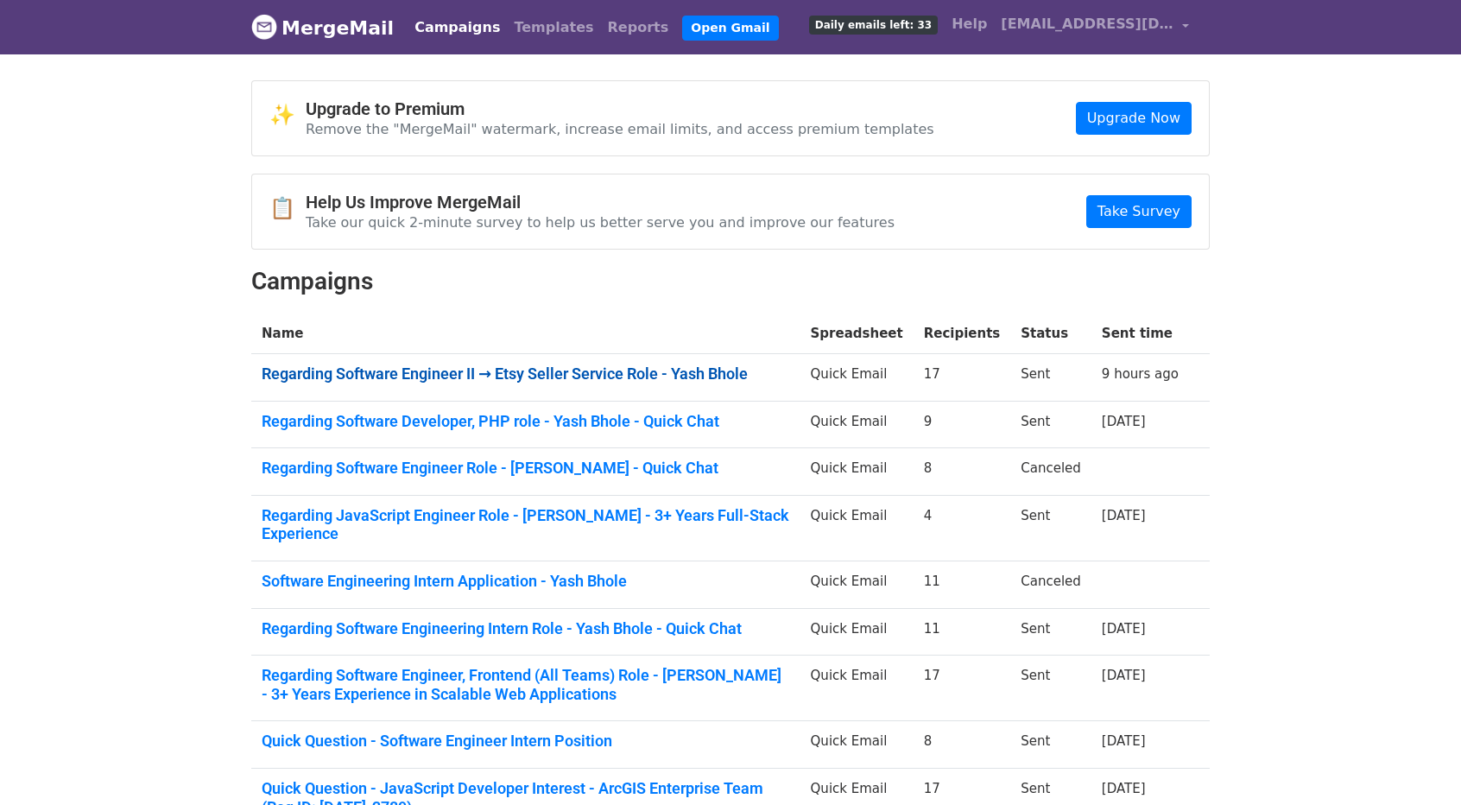
click at [487, 380] on link "Regarding Software Engineer II → Etsy Seller Service Role - Yash Bhole" at bounding box center [526, 373] width 528 height 19
click at [484, 378] on link "Regarding Software Engineer II → Etsy Seller Service Role - Yash Bhole" at bounding box center [526, 373] width 528 height 19
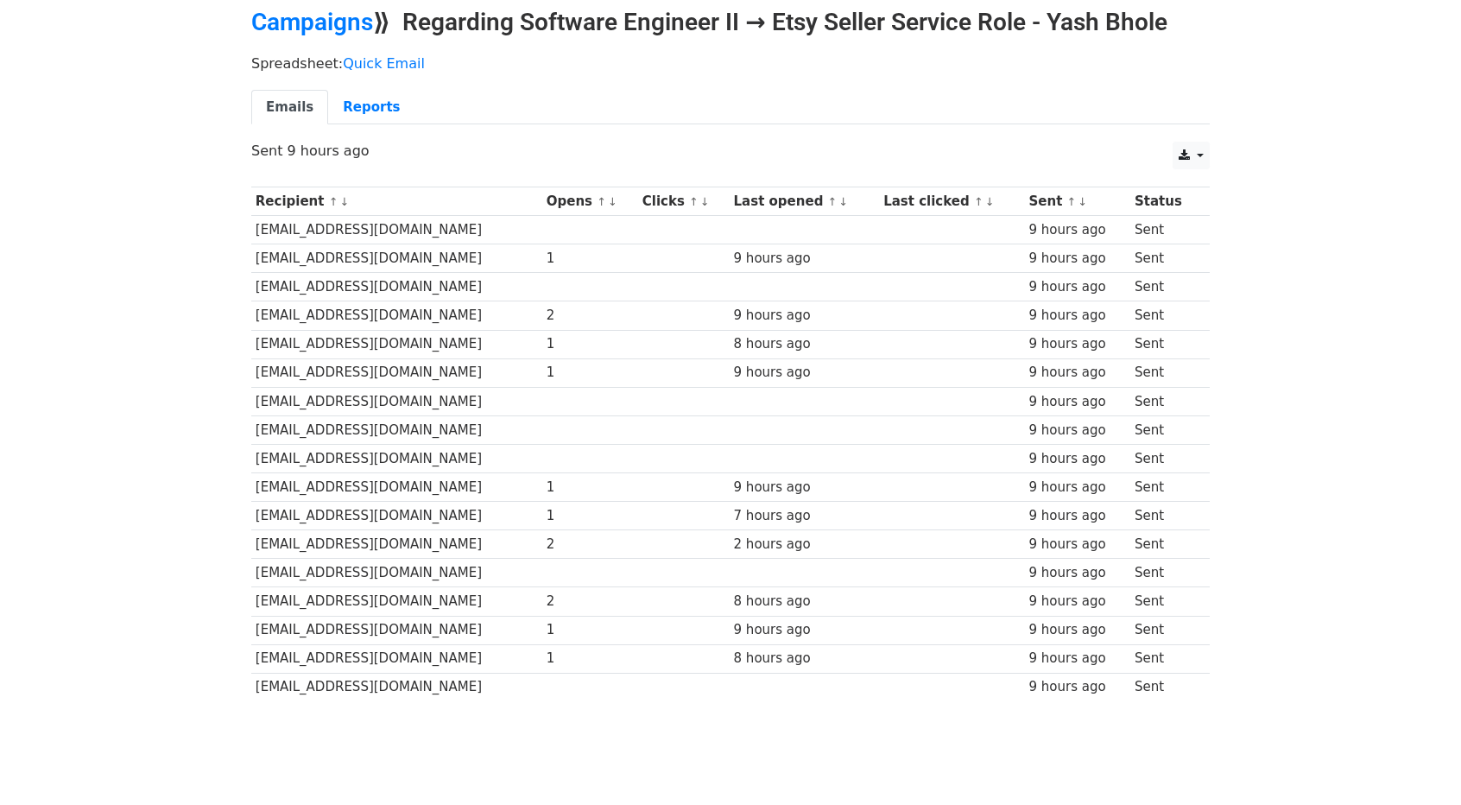
scroll to position [81, 0]
